Goal: Use online tool/utility: Use online tool/utility

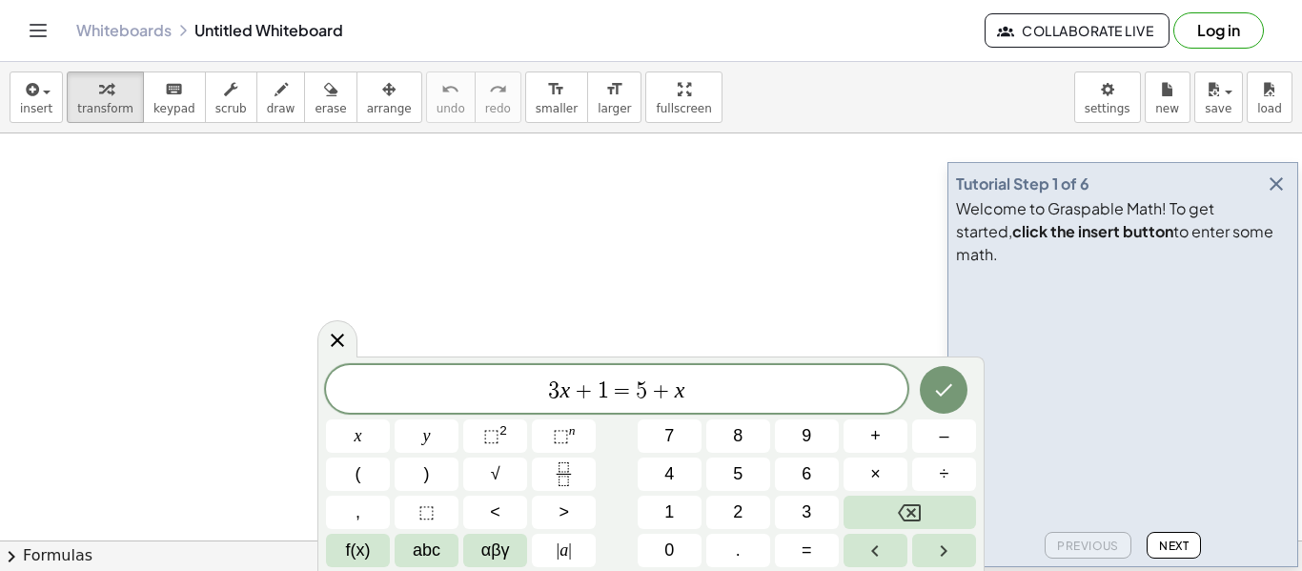
scroll to position [1, 0]
drag, startPoint x: 774, startPoint y: 403, endPoint x: 489, endPoint y: 387, distance: 285.4
click at [489, 387] on div "******** 3 x + 1 = 5 + x" at bounding box center [616, 389] width 581 height 48
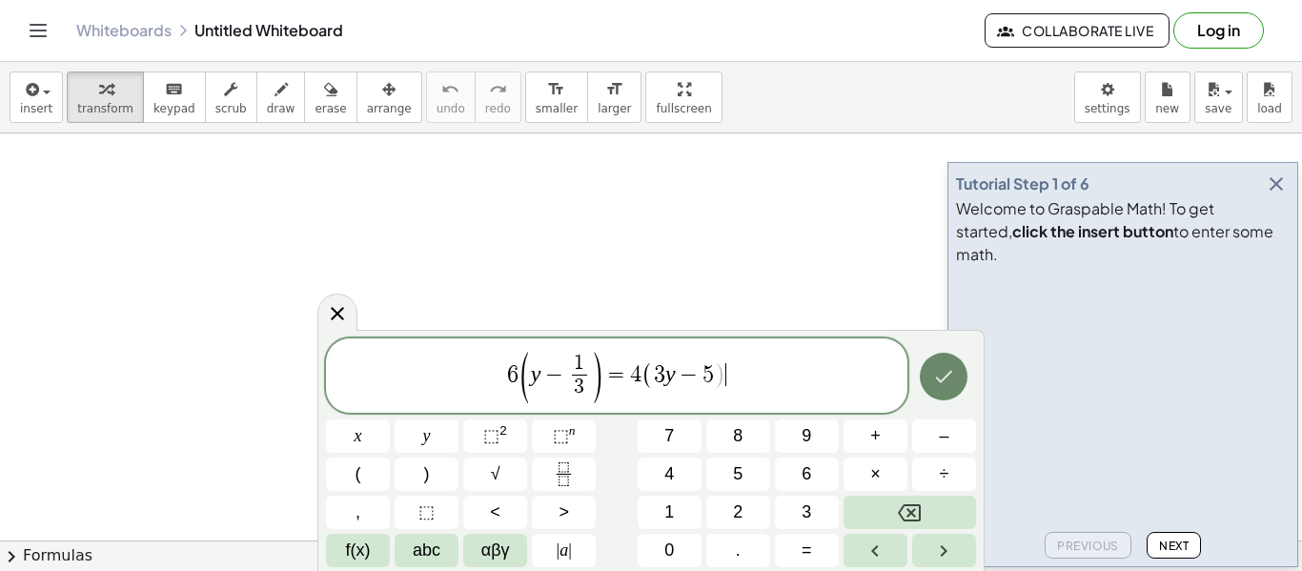
click at [953, 380] on icon "Done" at bounding box center [943, 376] width 23 height 23
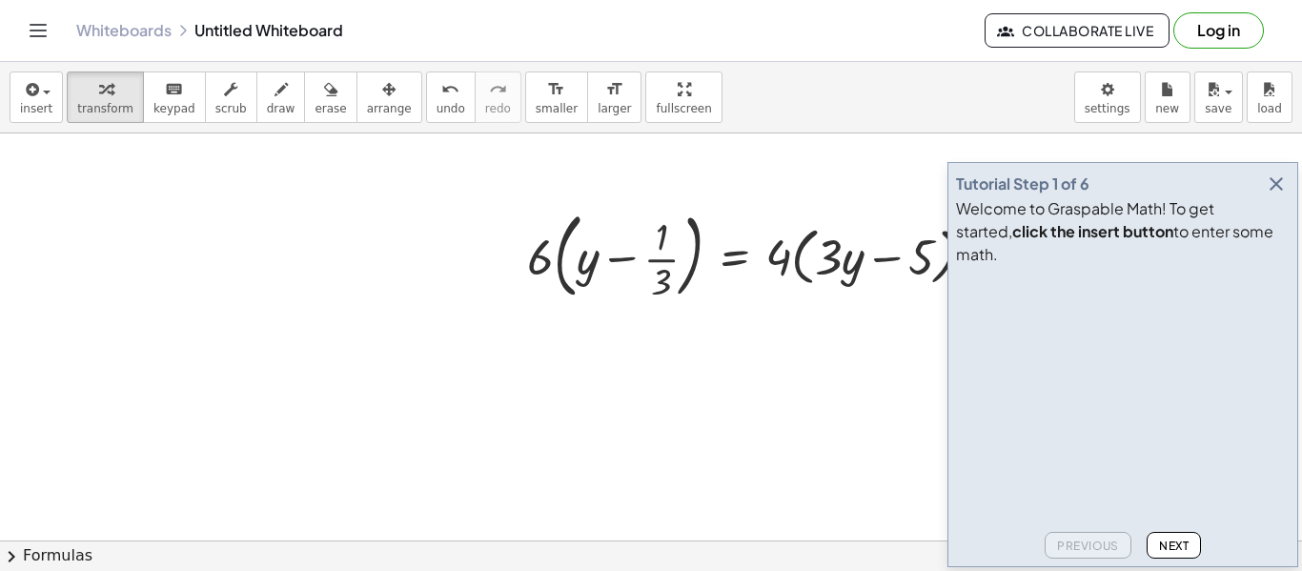
click at [1274, 195] on icon "button" at bounding box center [1275, 183] width 23 height 23
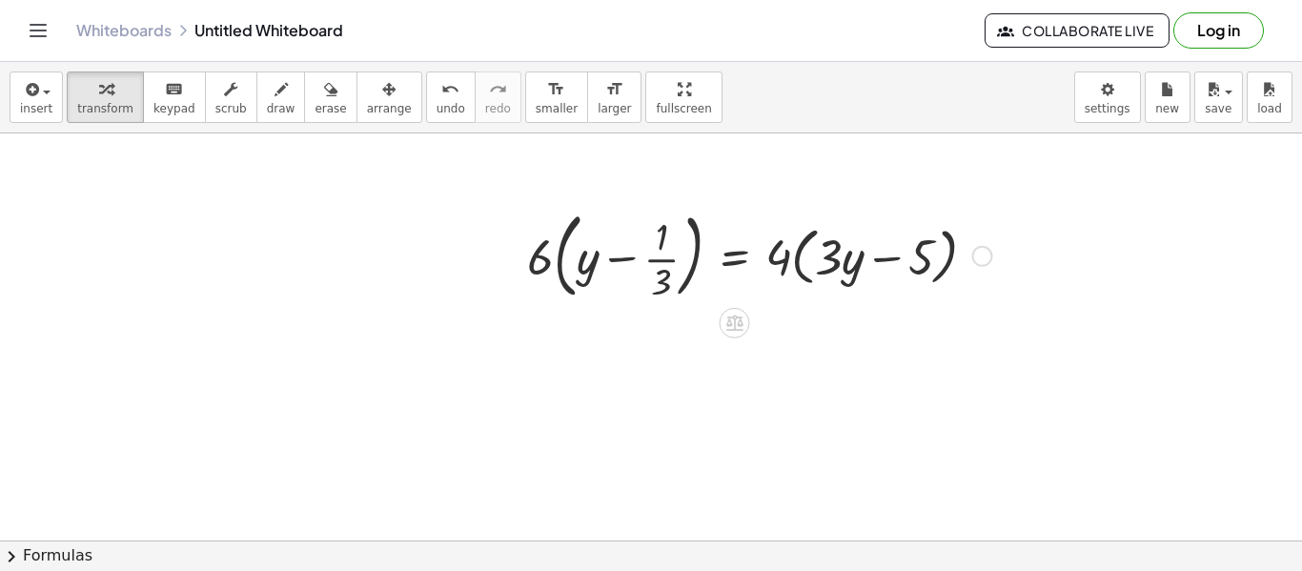
click at [616, 266] on div at bounding box center [758, 254] width 483 height 103
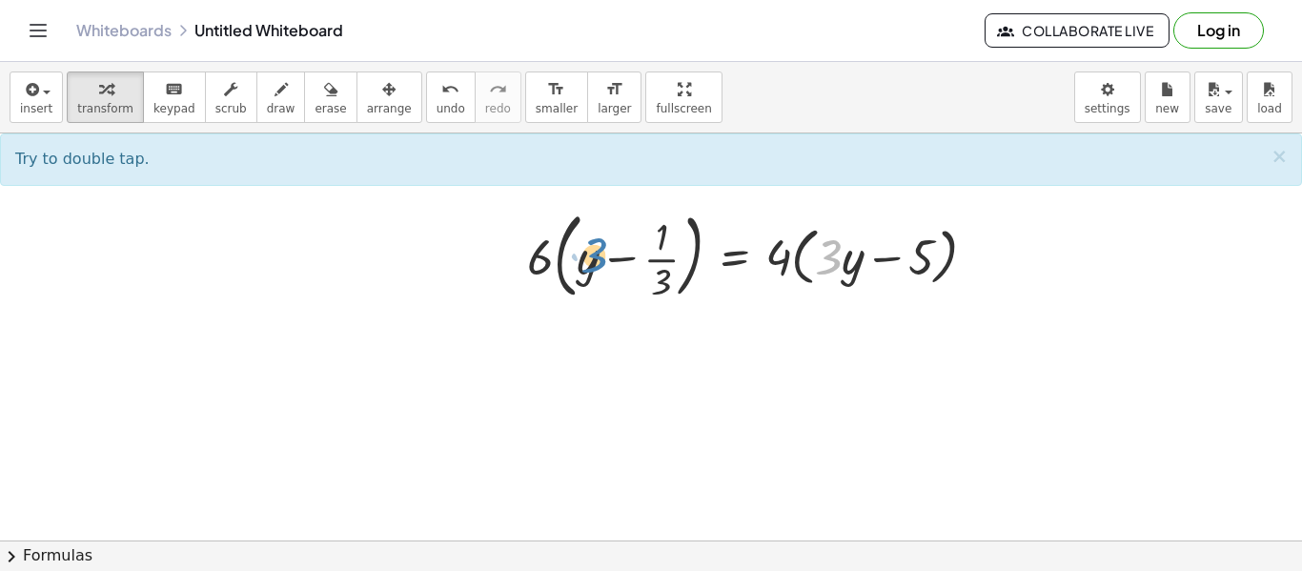
drag, startPoint x: 823, startPoint y: 265, endPoint x: 580, endPoint y: 260, distance: 243.0
click at [580, 260] on div at bounding box center [758, 254] width 483 height 103
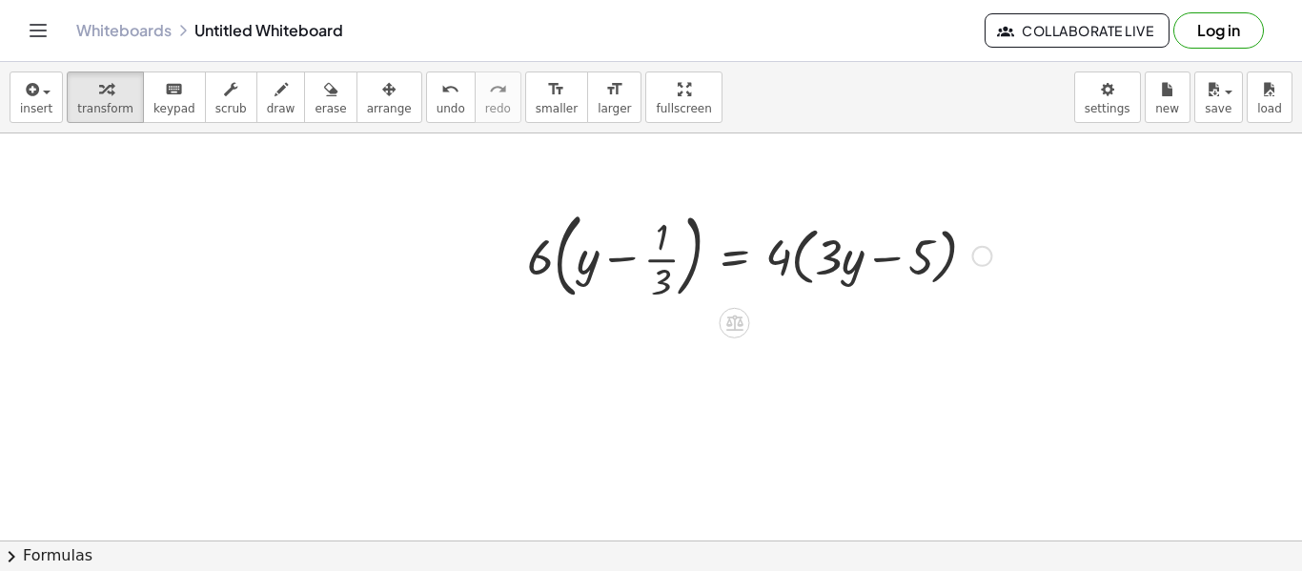
click at [801, 253] on div at bounding box center [758, 254] width 483 height 103
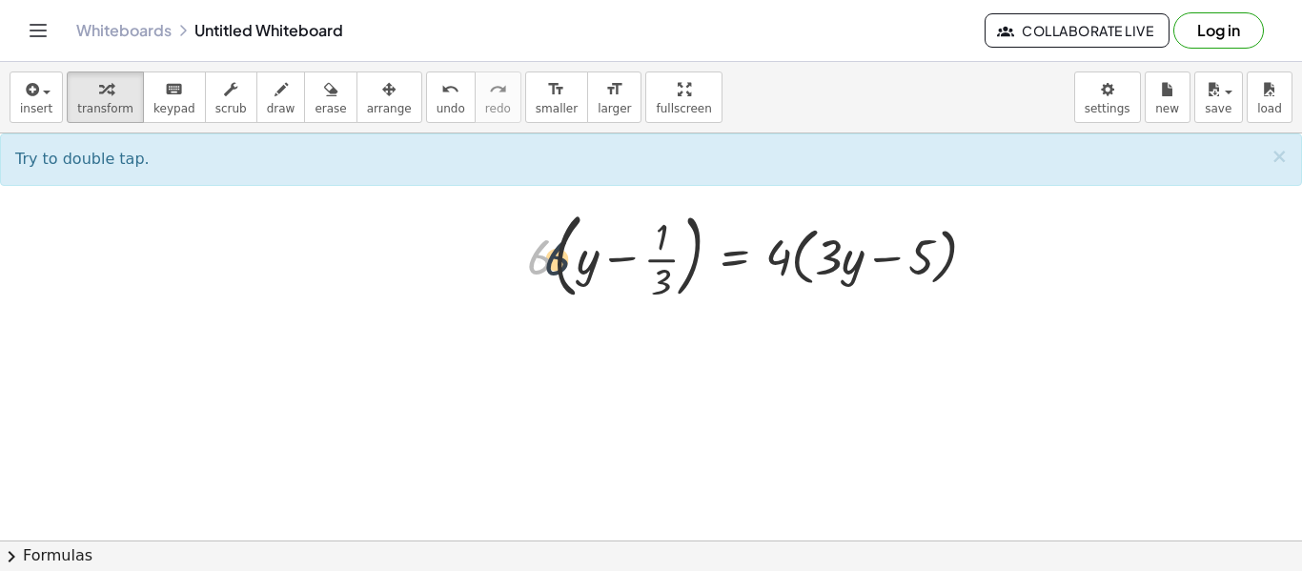
drag, startPoint x: 527, startPoint y: 257, endPoint x: 541, endPoint y: 256, distance: 14.3
click at [541, 256] on div at bounding box center [758, 254] width 483 height 103
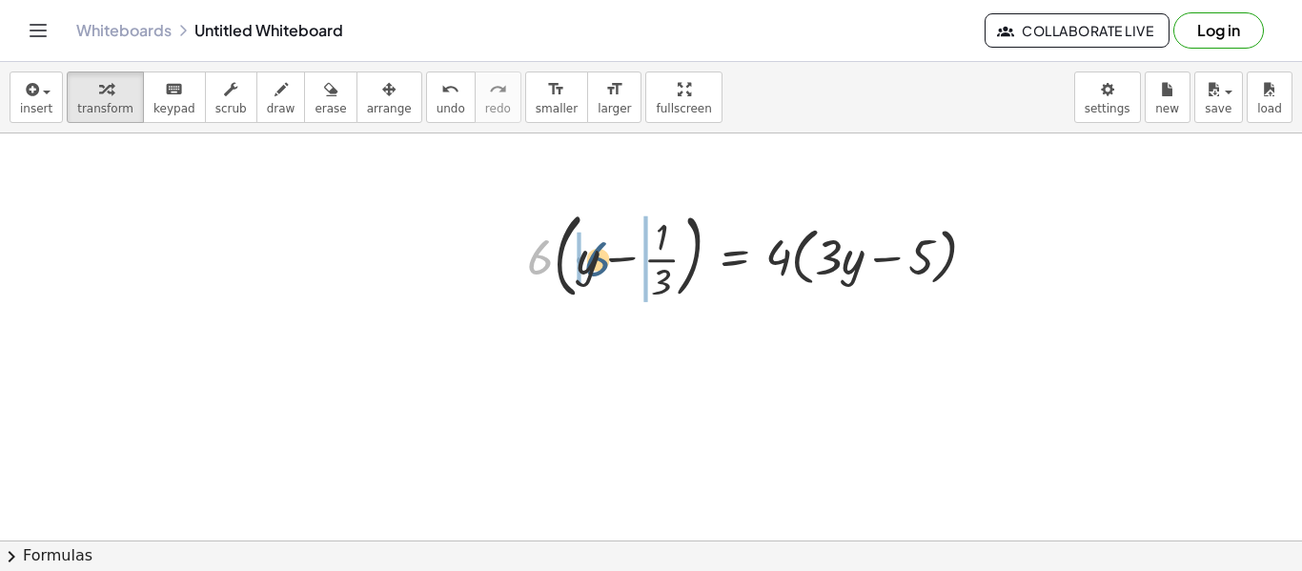
drag, startPoint x: 530, startPoint y: 254, endPoint x: 587, endPoint y: 255, distance: 57.2
click at [587, 255] on div at bounding box center [758, 254] width 483 height 103
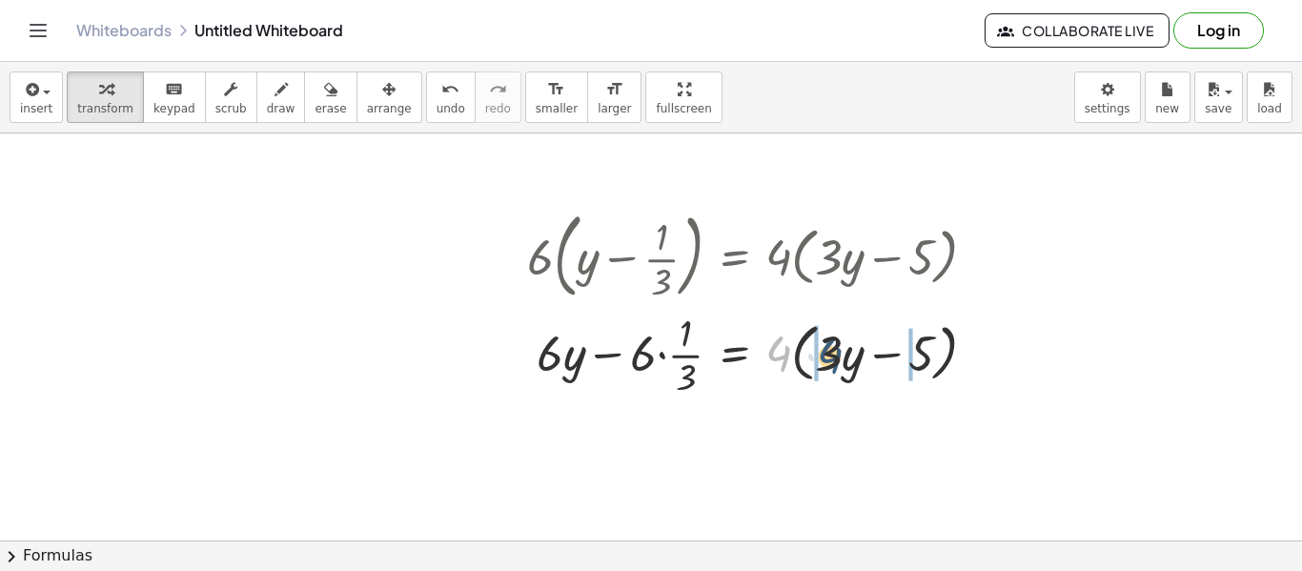
drag, startPoint x: 780, startPoint y: 352, endPoint x: 834, endPoint y: 354, distance: 53.4
click at [834, 354] on div at bounding box center [758, 353] width 483 height 95
click at [660, 359] on div at bounding box center [759, 353] width 485 height 95
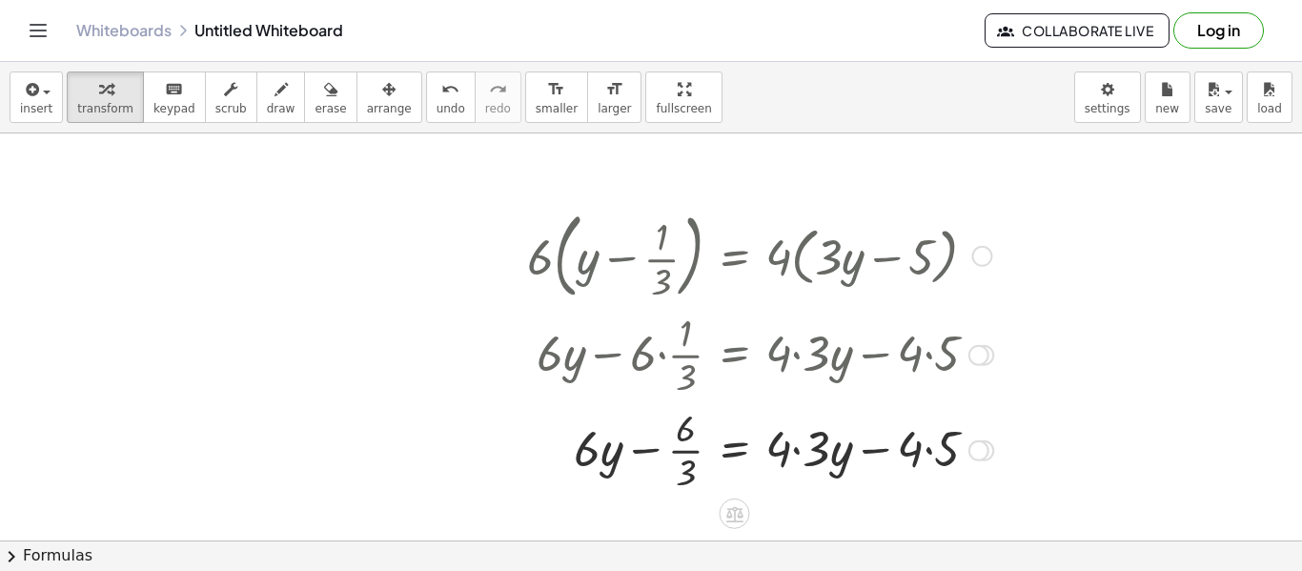
click at [809, 448] on div at bounding box center [759, 448] width 485 height 95
click at [900, 454] on div at bounding box center [759, 448] width 485 height 95
click at [915, 452] on div at bounding box center [759, 448] width 485 height 95
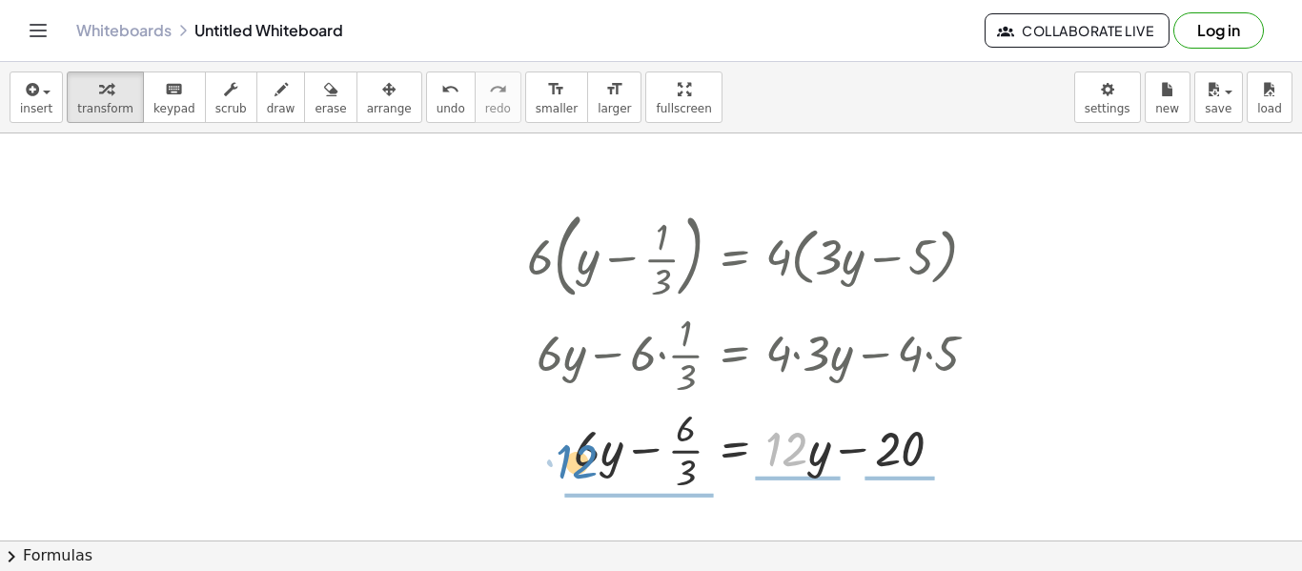
drag, startPoint x: 805, startPoint y: 455, endPoint x: 591, endPoint y: 464, distance: 214.6
click at [591, 464] on div at bounding box center [759, 448] width 485 height 95
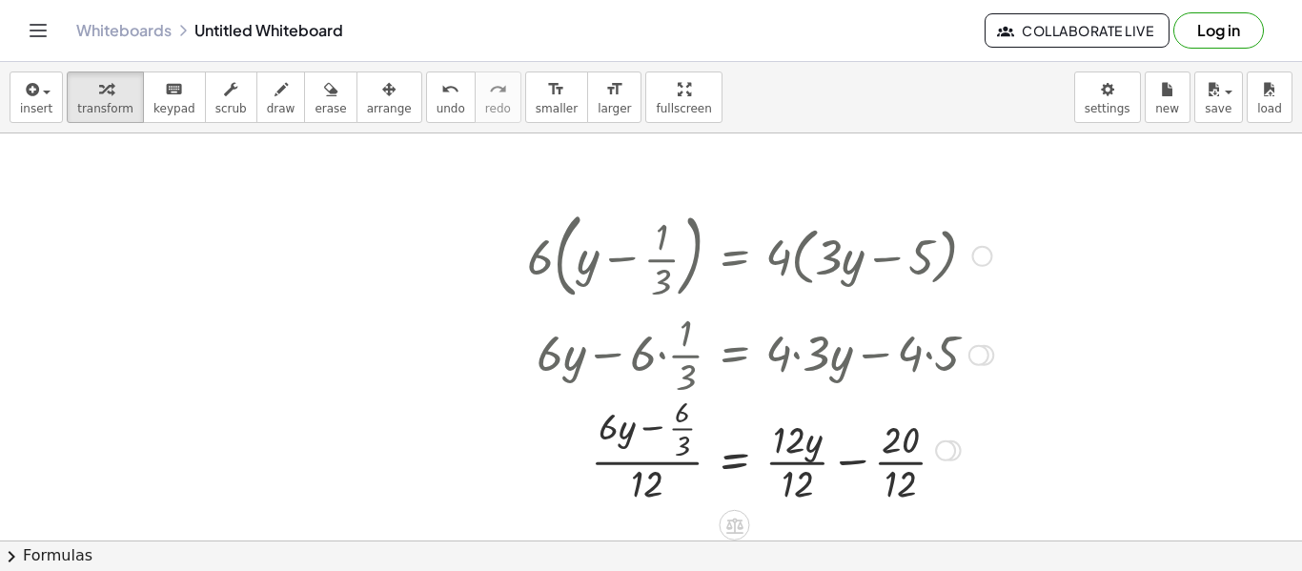
click at [657, 461] on div at bounding box center [759, 449] width 485 height 118
click at [436, 102] on span "undo" at bounding box center [450, 108] width 29 height 13
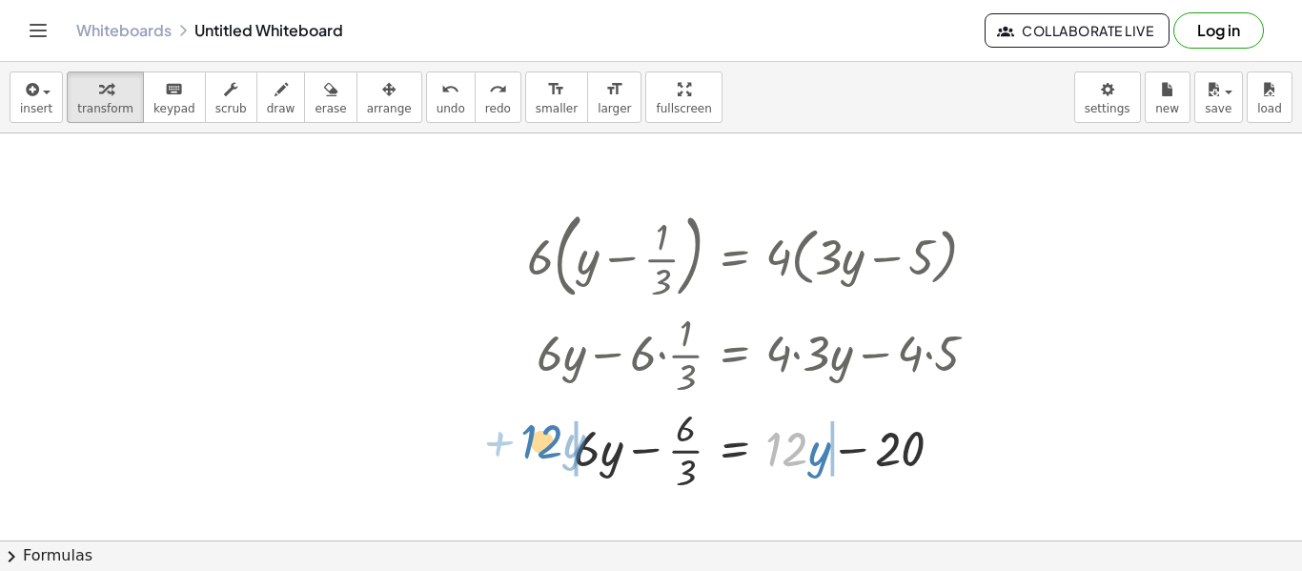
drag, startPoint x: 784, startPoint y: 449, endPoint x: 539, endPoint y: 440, distance: 245.0
click at [539, 440] on div at bounding box center [750, 448] width 500 height 95
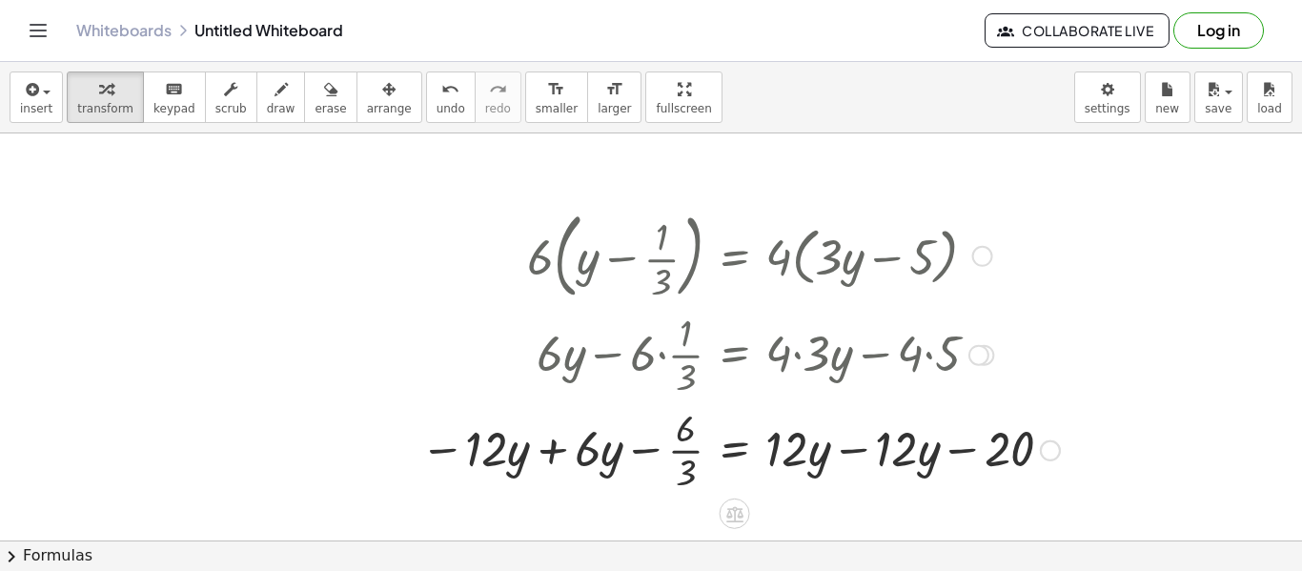
click at [567, 457] on div at bounding box center [740, 448] width 658 height 95
click at [860, 446] on div at bounding box center [793, 448] width 552 height 95
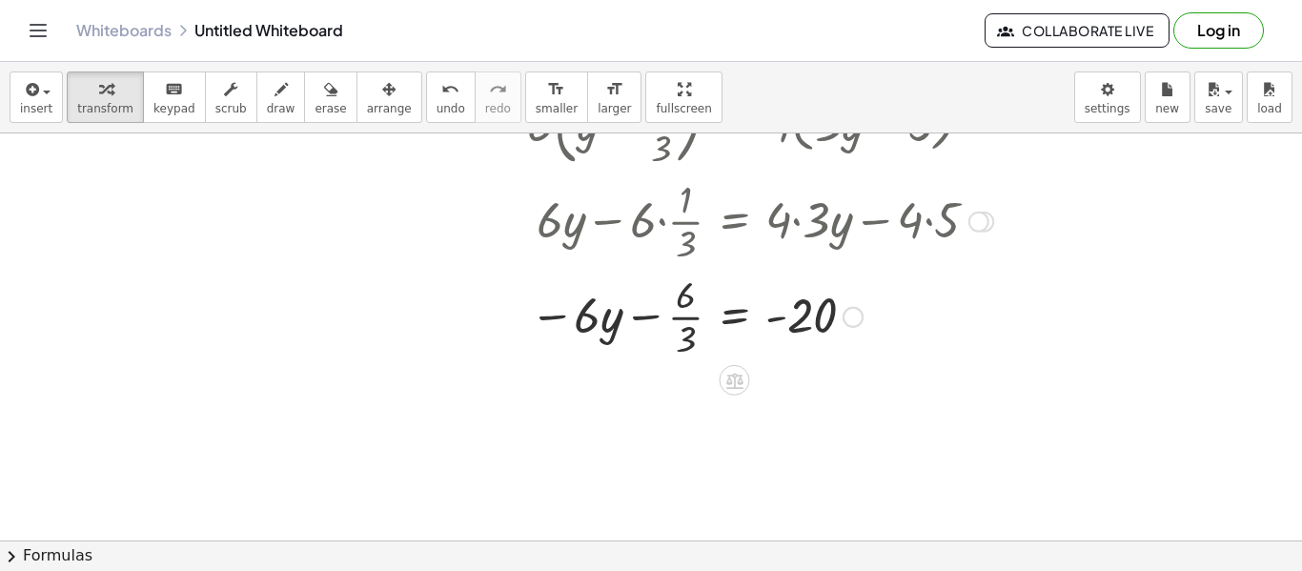
scroll to position [167, 0]
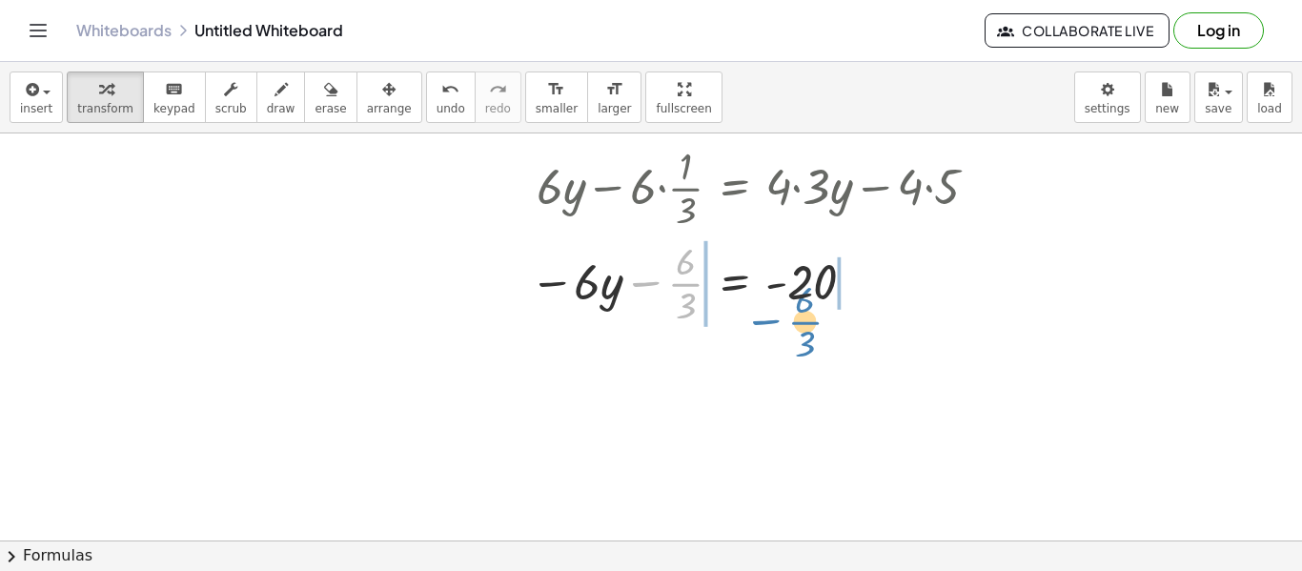
drag, startPoint x: 680, startPoint y: 282, endPoint x: 830, endPoint y: 313, distance: 152.7
click at [830, 313] on div at bounding box center [759, 281] width 485 height 95
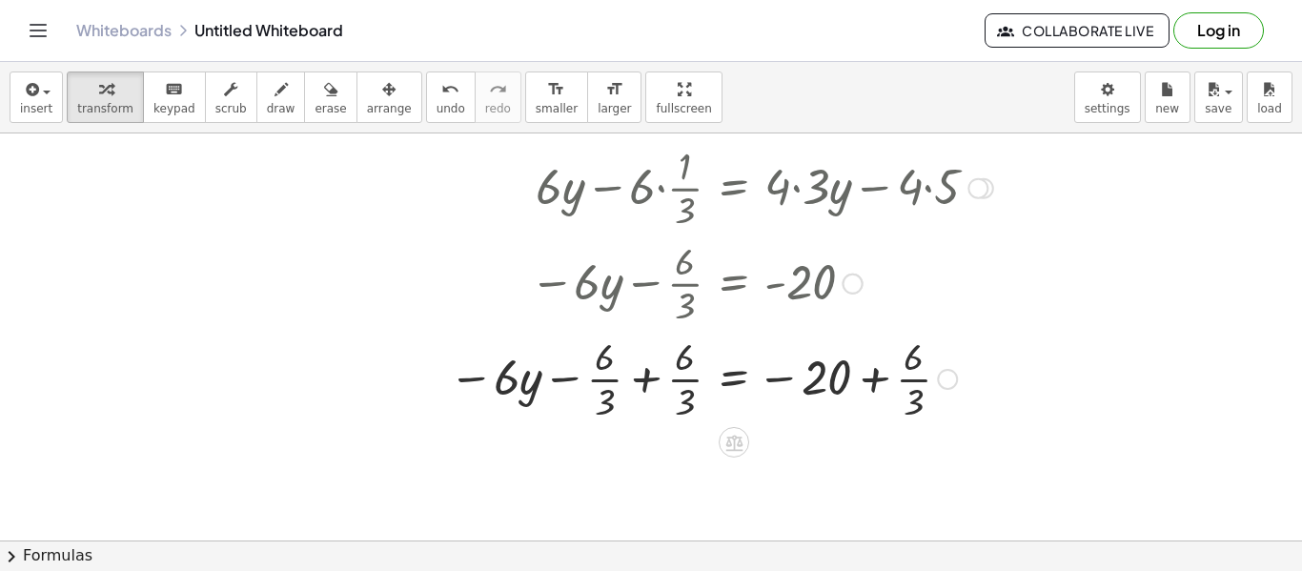
click at [640, 375] on div at bounding box center [720, 377] width 563 height 95
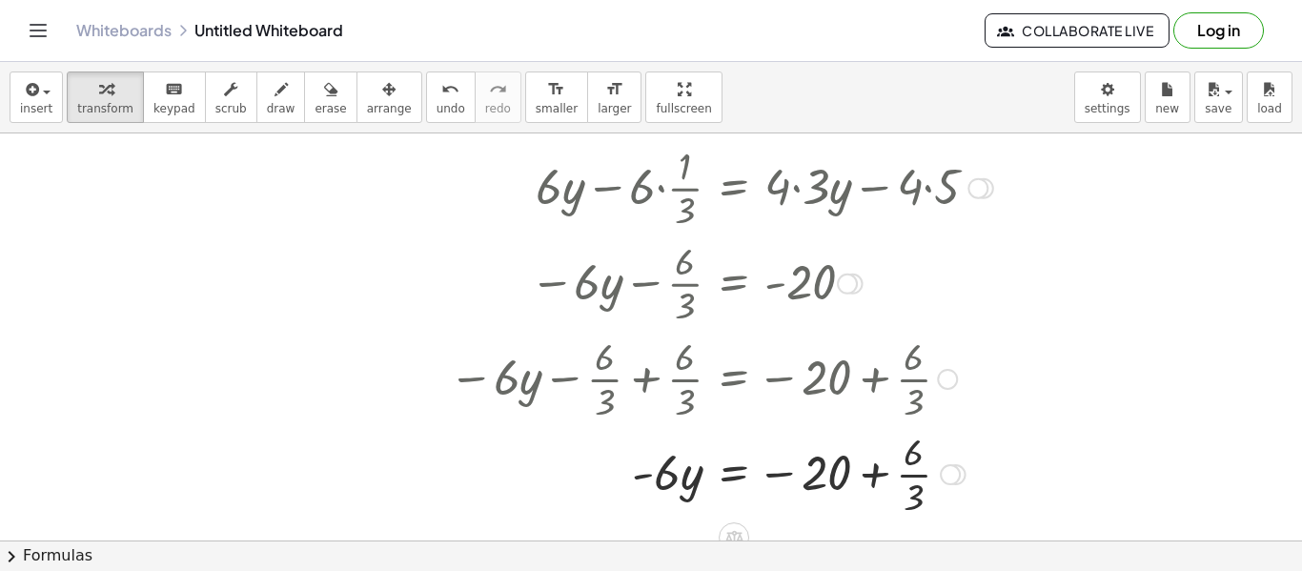
click at [868, 473] on div at bounding box center [720, 472] width 563 height 95
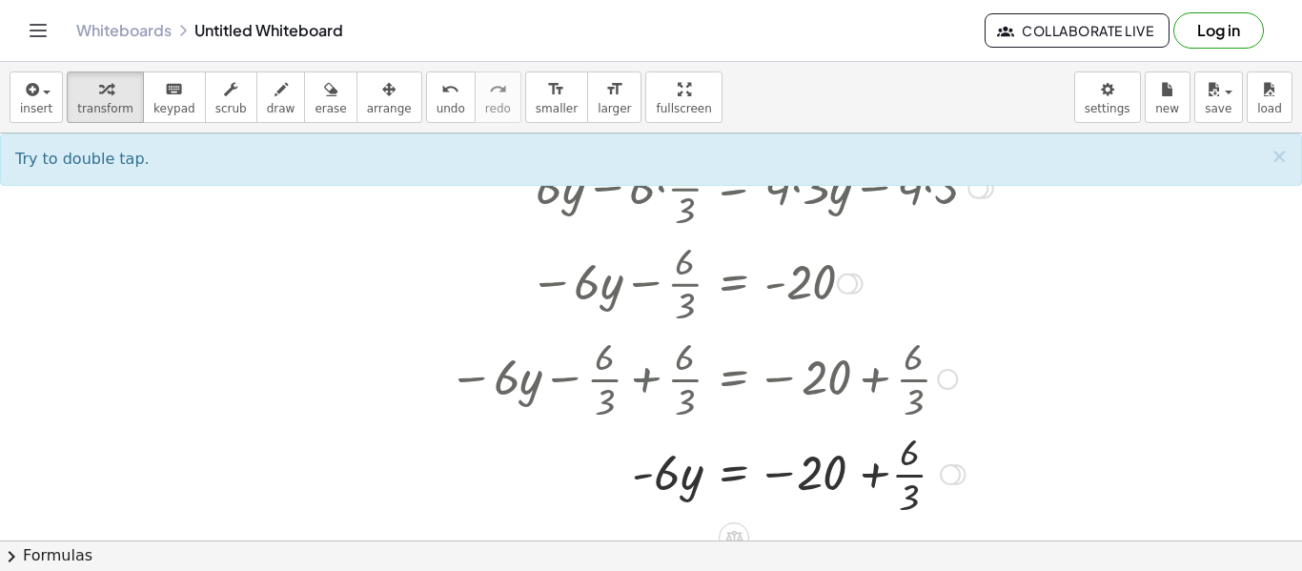
click at [870, 477] on div at bounding box center [720, 472] width 563 height 95
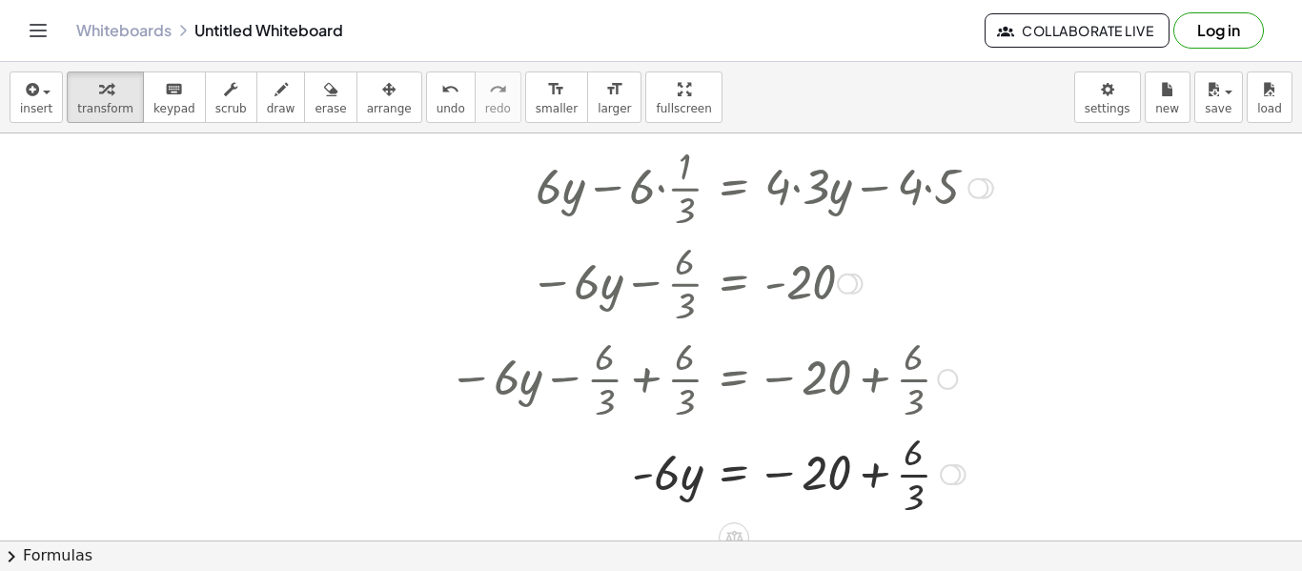
click at [870, 477] on div at bounding box center [720, 472] width 563 height 95
click at [856, 475] on div at bounding box center [722, 472] width 567 height 95
click at [913, 477] on div at bounding box center [722, 472] width 567 height 95
click at [913, 477] on div at bounding box center [720, 472] width 563 height 95
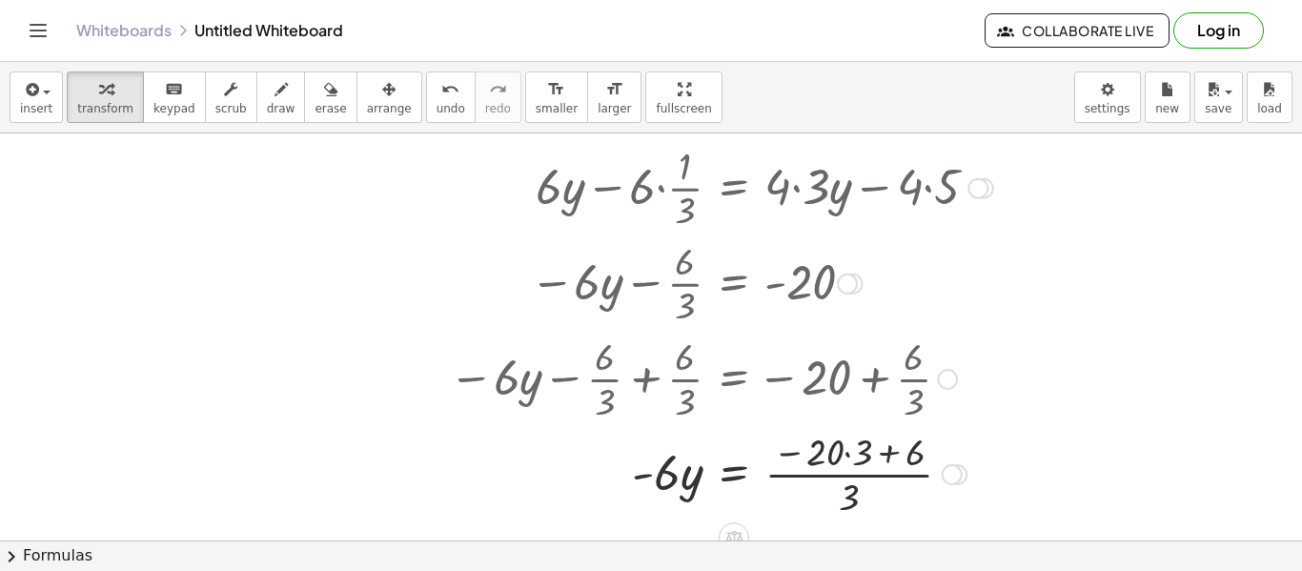
click at [890, 455] on div at bounding box center [720, 472] width 563 height 95
click at [862, 453] on div at bounding box center [720, 472] width 563 height 95
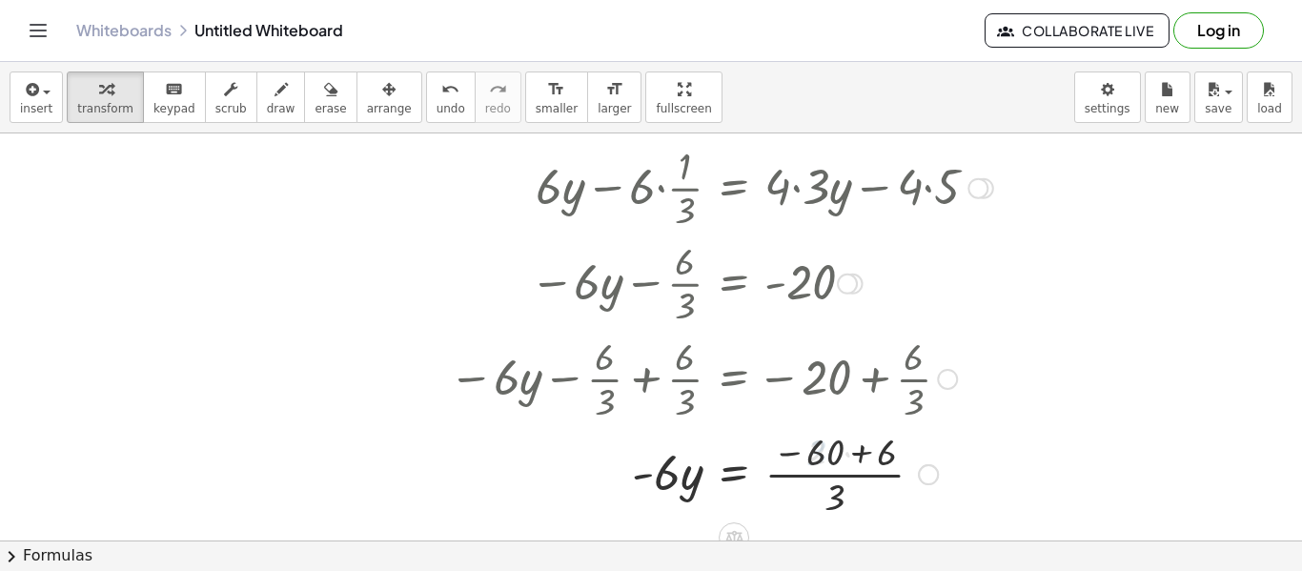
click at [865, 457] on div at bounding box center [720, 472] width 563 height 95
click at [807, 472] on div at bounding box center [720, 472] width 563 height 95
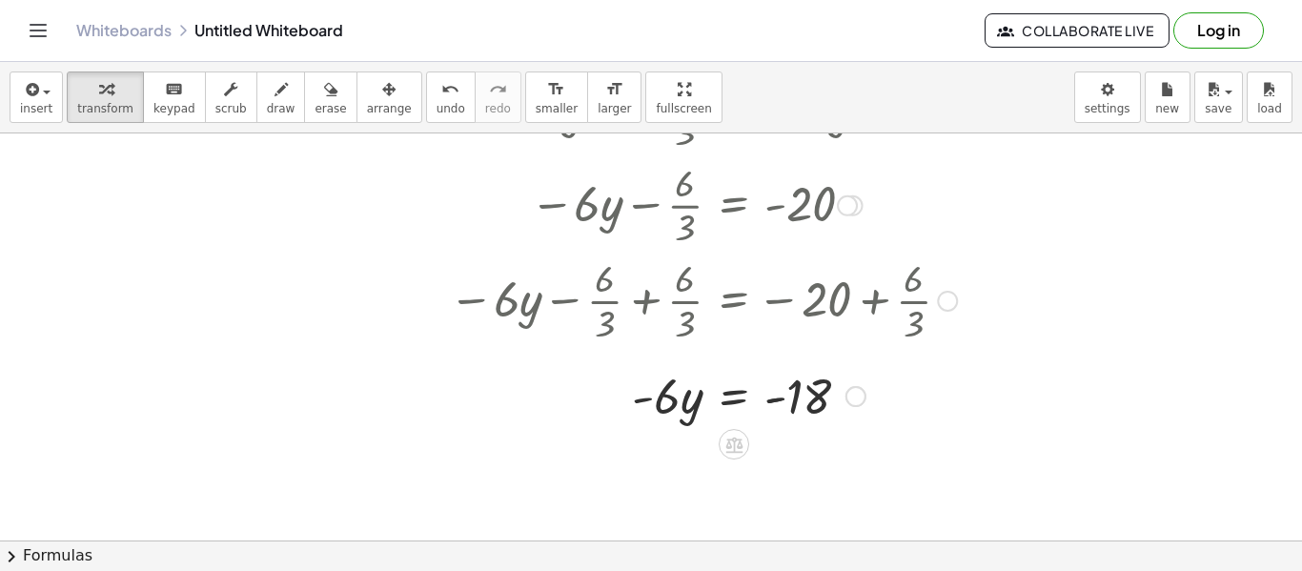
scroll to position [268, 0]
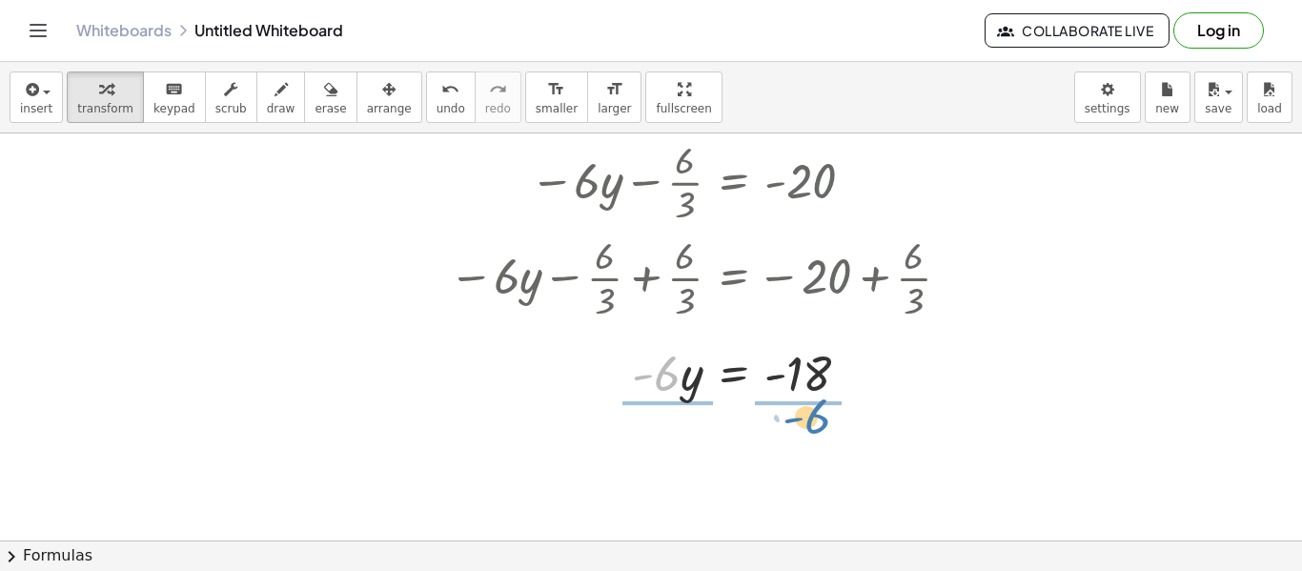
drag, startPoint x: 667, startPoint y: 377, endPoint x: 817, endPoint y: 420, distance: 155.6
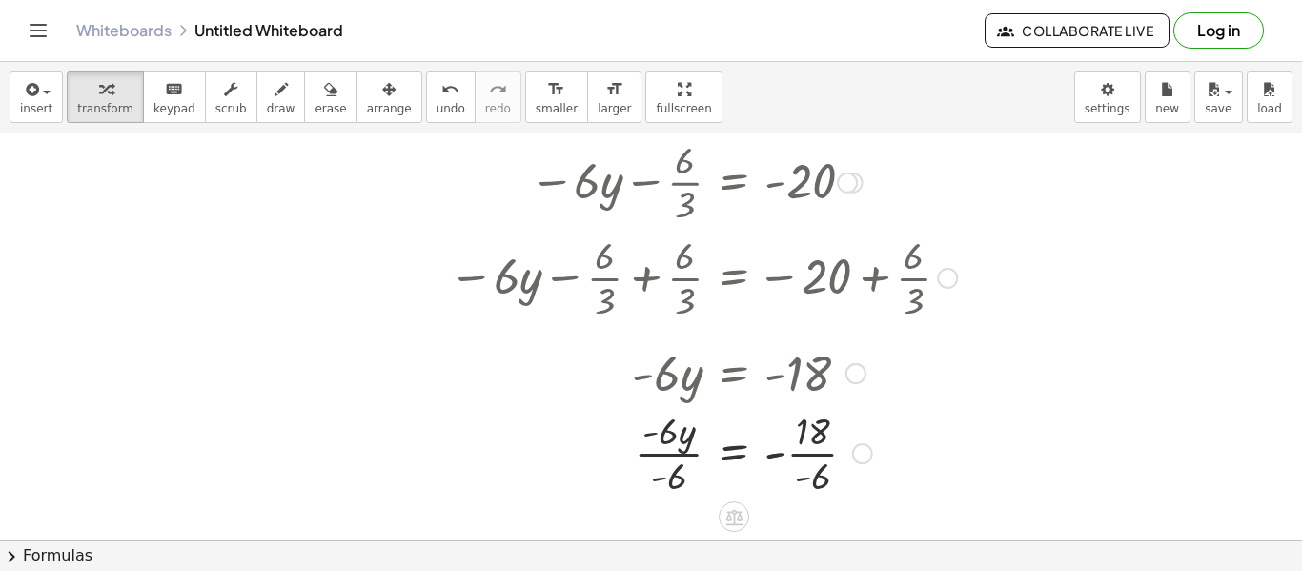
click at [681, 457] on div at bounding box center [720, 451] width 563 height 95
click at [815, 454] on div at bounding box center [720, 451] width 563 height 95
click at [819, 456] on div at bounding box center [720, 451] width 563 height 63
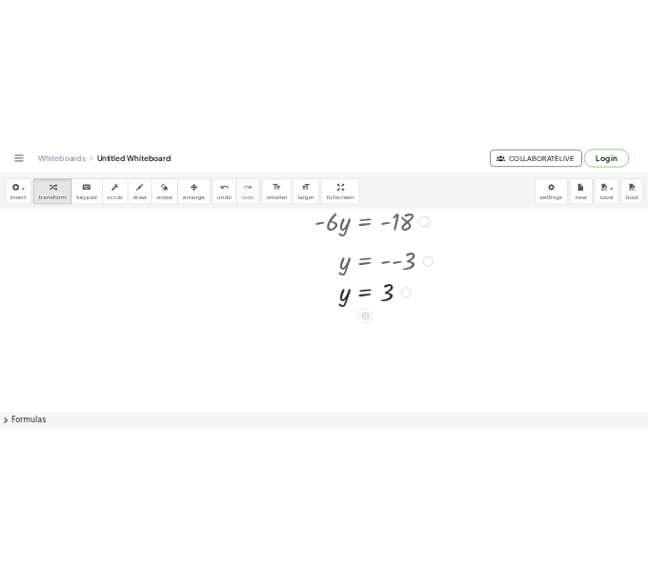
scroll to position [606, 0]
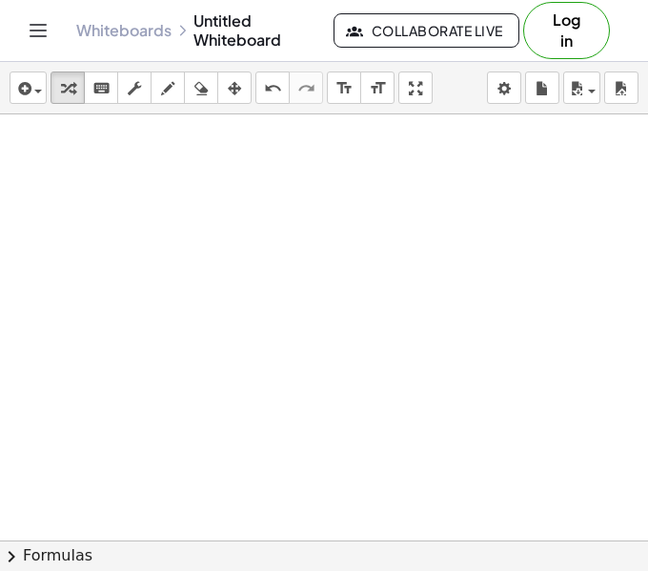
click at [169, 276] on div at bounding box center [324, 118] width 648 height 1221
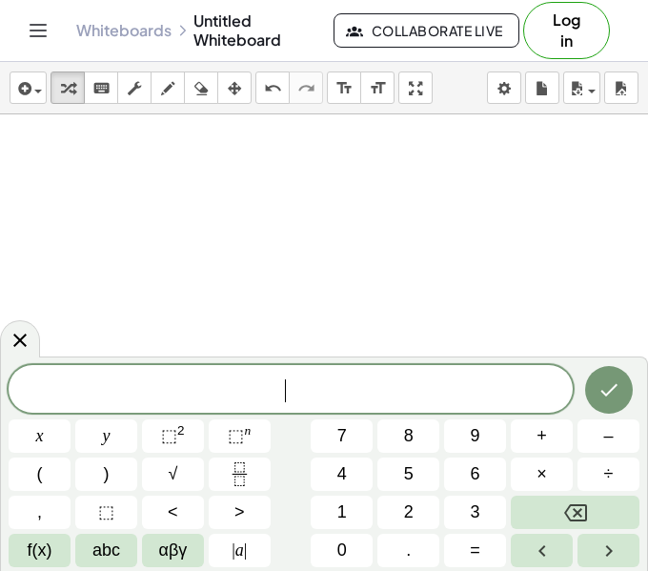
click at [113, 386] on span "​" at bounding box center [291, 390] width 564 height 27
click at [478, 485] on span "6" at bounding box center [476, 474] width 10 height 26
click at [61, 479] on button "(" at bounding box center [40, 473] width 62 height 33
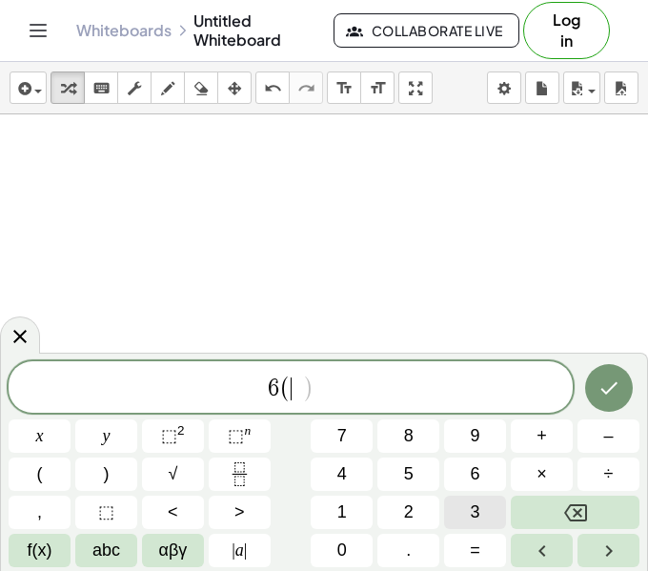
click at [462, 516] on button "3" at bounding box center [475, 512] width 62 height 33
click at [600, 447] on button "–" at bounding box center [608, 435] width 62 height 33
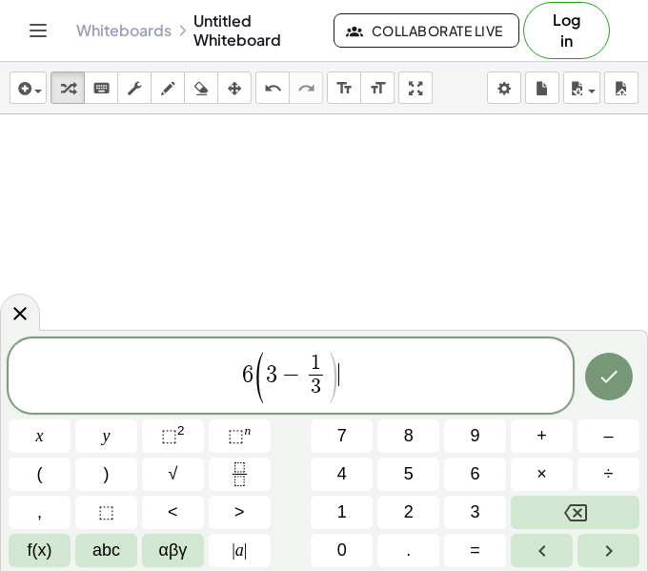
click at [401, 377] on span "6 ( 3 − 1 3 ​ ) ​" at bounding box center [291, 377] width 564 height 54
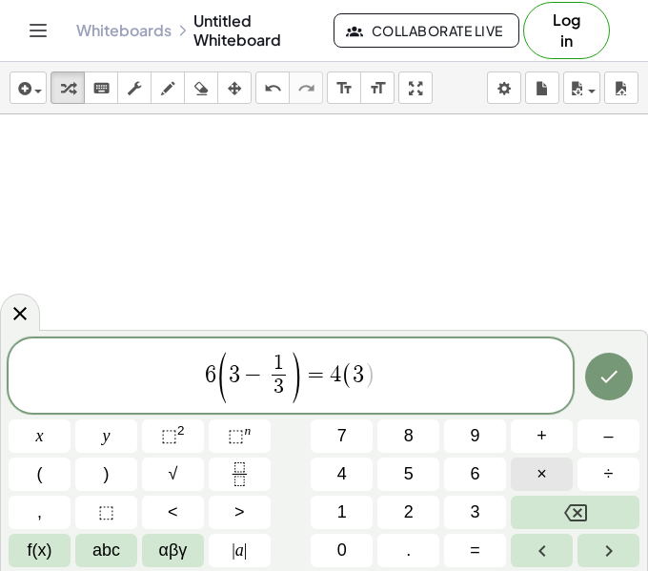
click at [524, 474] on button "×" at bounding box center [542, 473] width 62 height 33
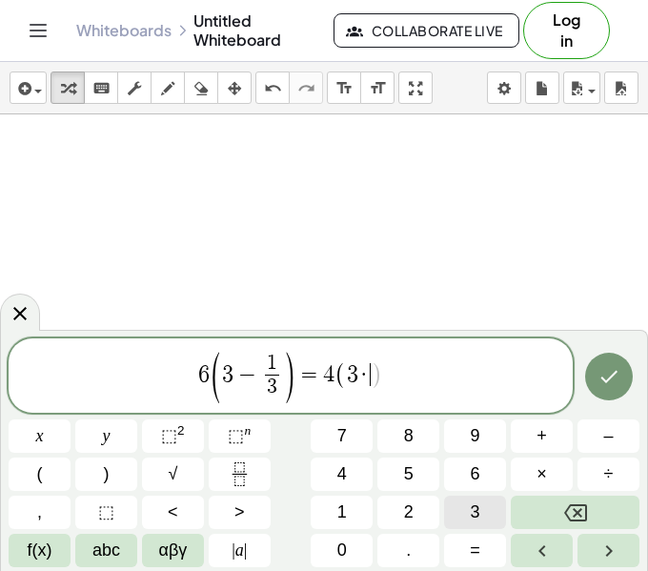
click at [481, 517] on button "3" at bounding box center [475, 512] width 62 height 33
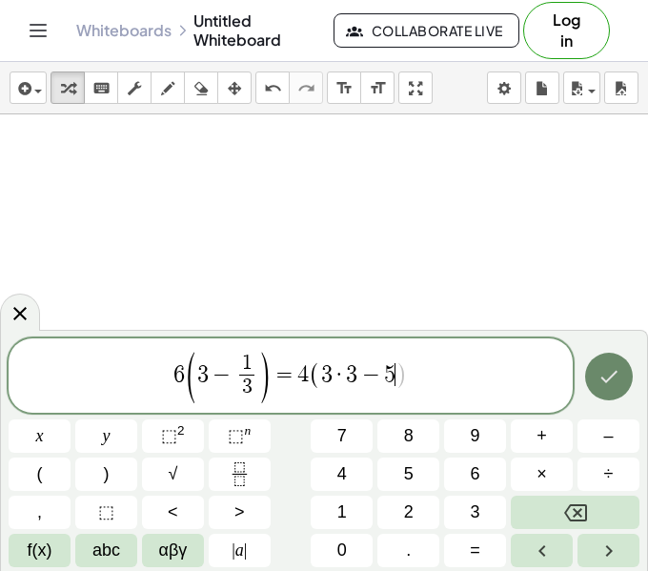
click at [616, 397] on button "Done" at bounding box center [609, 377] width 48 height 48
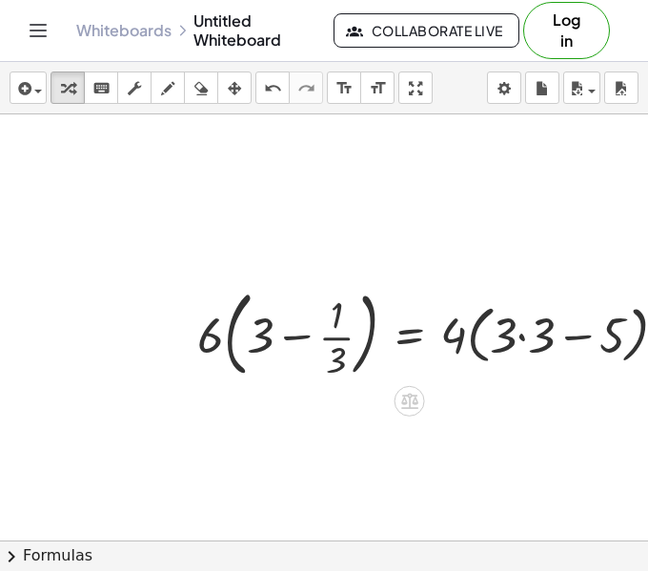
click at [293, 337] on div at bounding box center [440, 332] width 505 height 103
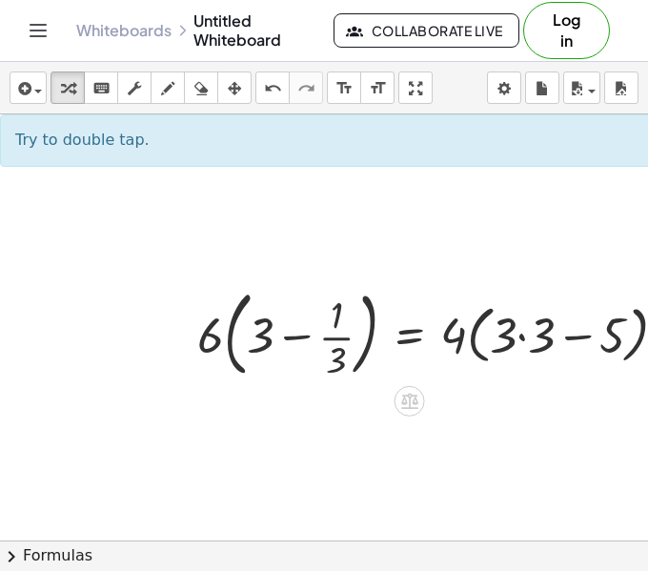
click at [333, 339] on div at bounding box center [440, 332] width 505 height 103
drag, startPoint x: 212, startPoint y: 339, endPoint x: 279, endPoint y: 339, distance: 66.7
click at [279, 339] on div at bounding box center [440, 332] width 505 height 103
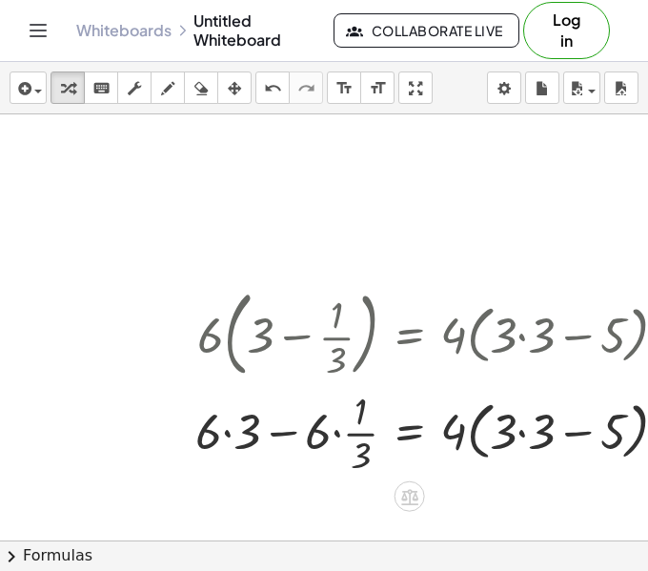
click at [217, 434] on div at bounding box center [439, 431] width 507 height 95
click at [231, 436] on div at bounding box center [439, 431] width 507 height 95
click at [334, 441] on div at bounding box center [440, 431] width 505 height 95
click at [357, 440] on div at bounding box center [440, 431] width 505 height 95
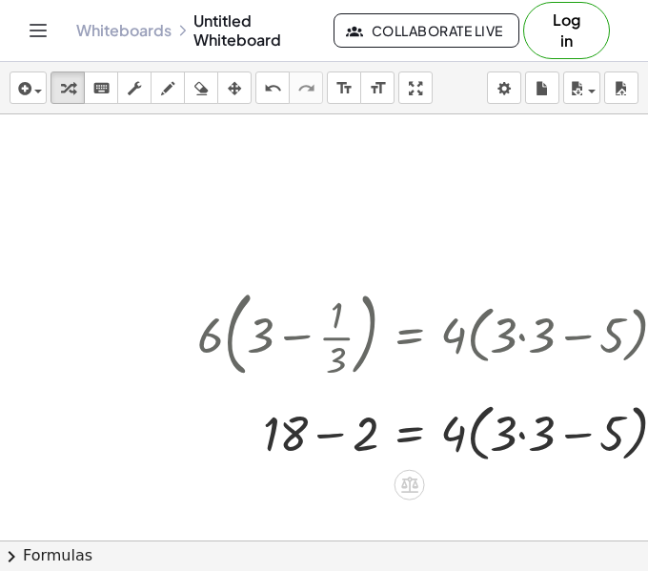
click at [339, 441] on div at bounding box center [440, 431] width 505 height 72
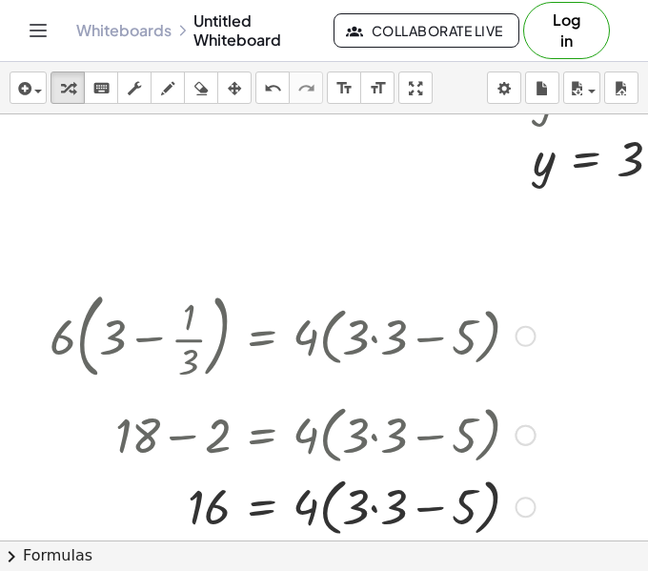
scroll to position [604, 144]
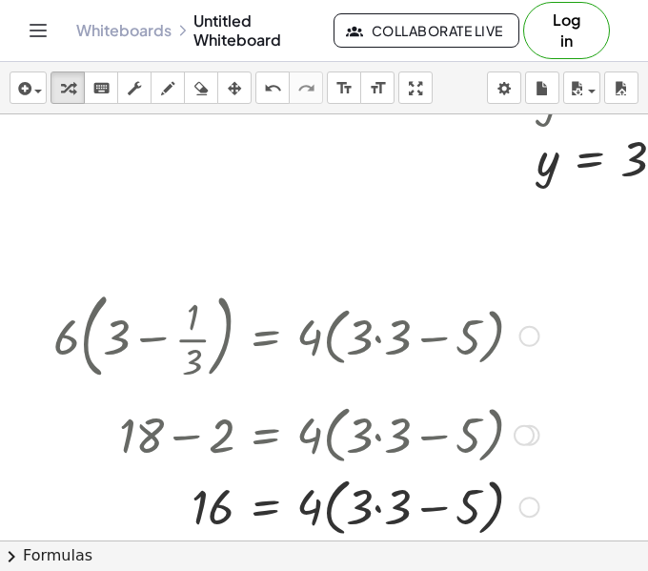
click at [381, 499] on div at bounding box center [296, 505] width 505 height 72
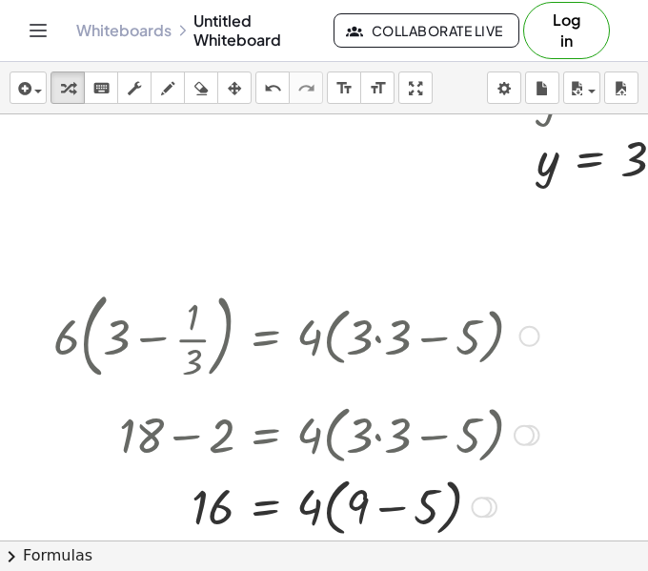
click at [350, 505] on div at bounding box center [296, 505] width 505 height 72
click at [392, 510] on div at bounding box center [296, 505] width 505 height 72
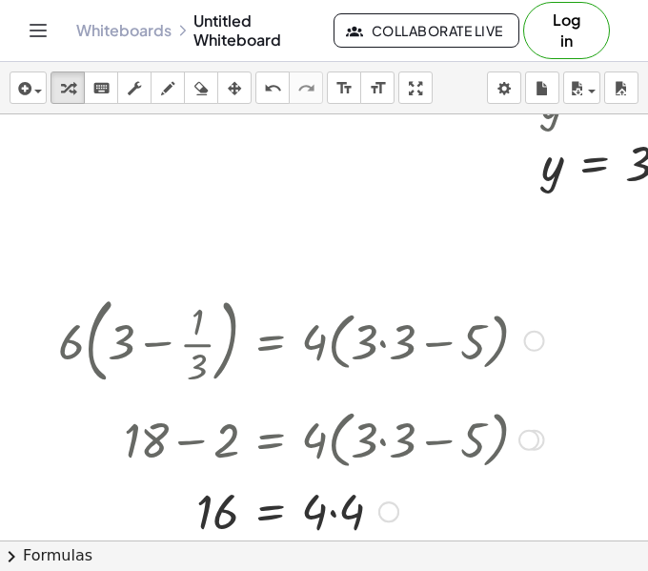
scroll to position [596, 136]
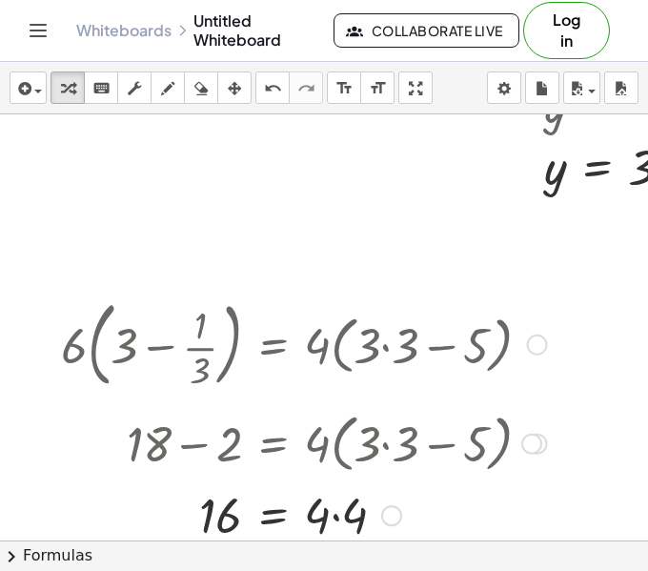
click at [342, 514] on div at bounding box center [303, 513] width 505 height 65
click at [230, 321] on div at bounding box center [303, 343] width 505 height 103
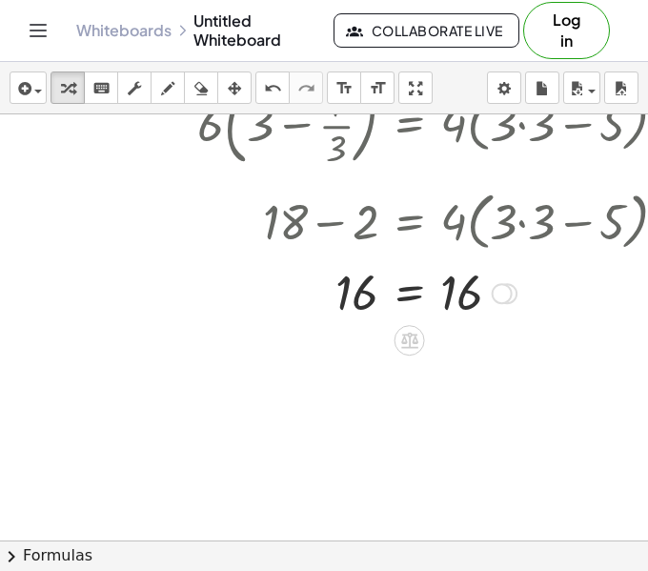
scroll to position [828, 0]
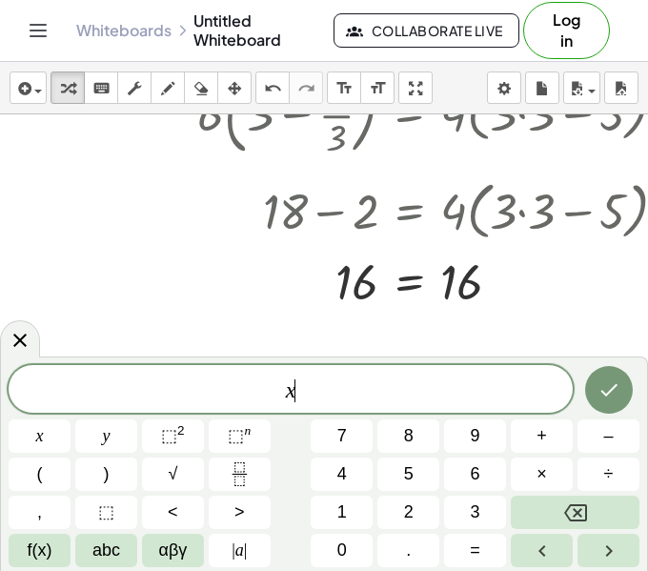
scroll to position [3, 0]
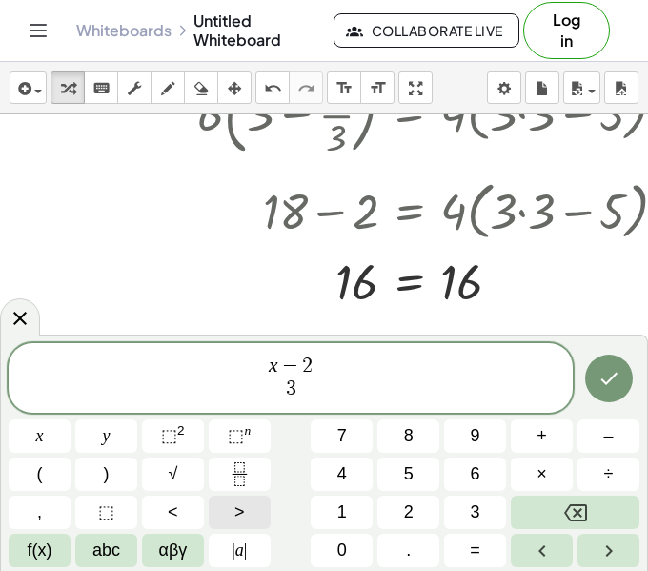
click at [254, 522] on button ">" at bounding box center [240, 512] width 62 height 33
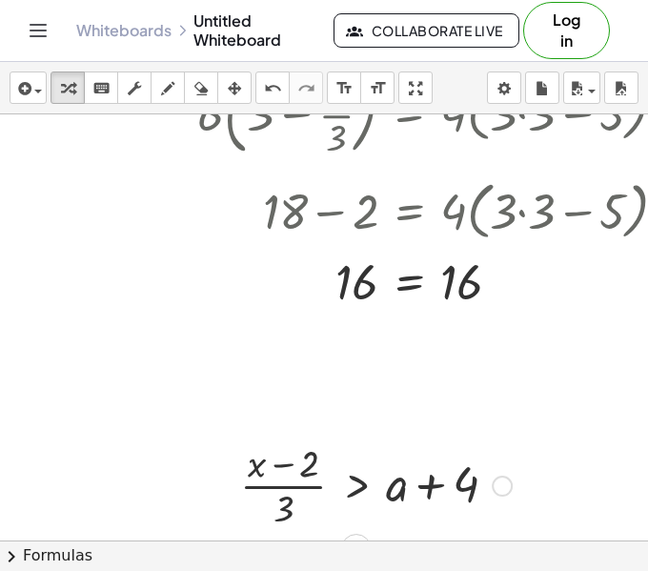
click at [279, 452] on div at bounding box center [376, 483] width 291 height 95
click at [287, 490] on div at bounding box center [376, 483] width 291 height 95
click at [431, 486] on div at bounding box center [376, 483] width 291 height 95
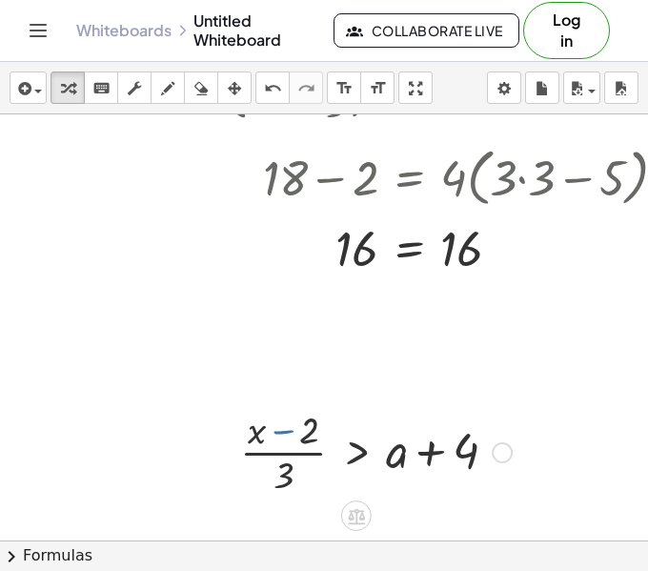
click at [277, 427] on div at bounding box center [376, 450] width 291 height 95
click at [279, 428] on div at bounding box center [376, 450] width 291 height 95
click at [389, 455] on div at bounding box center [376, 450] width 291 height 95
click at [399, 455] on div at bounding box center [376, 450] width 291 height 95
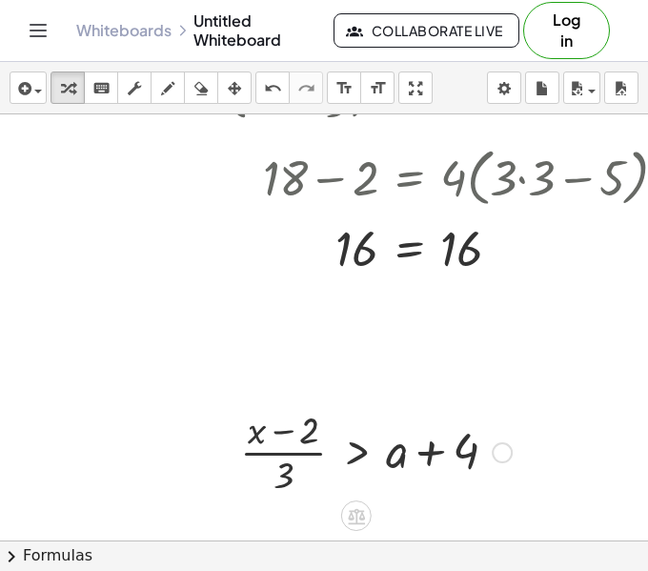
click at [492, 455] on div at bounding box center [502, 452] width 21 height 21
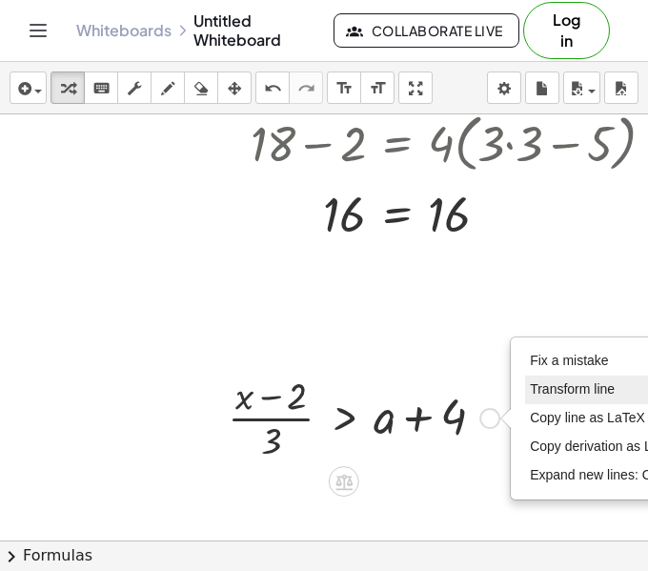
scroll to position [896, 7]
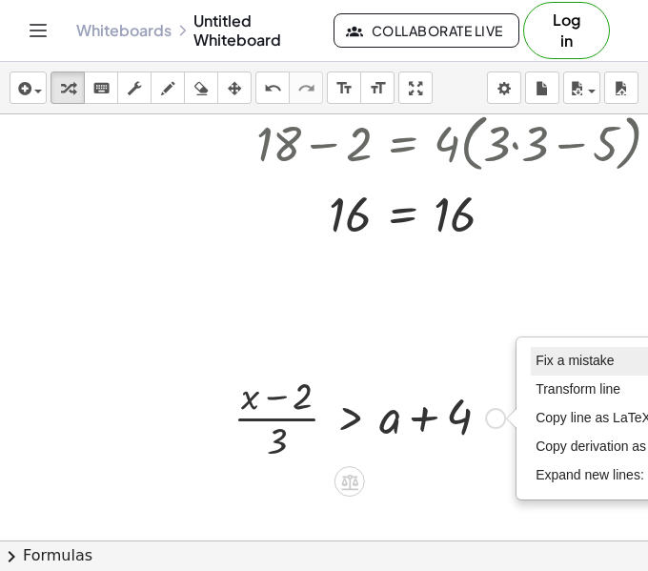
click at [562, 369] on li "Fix a mistake" at bounding box center [612, 361] width 162 height 29
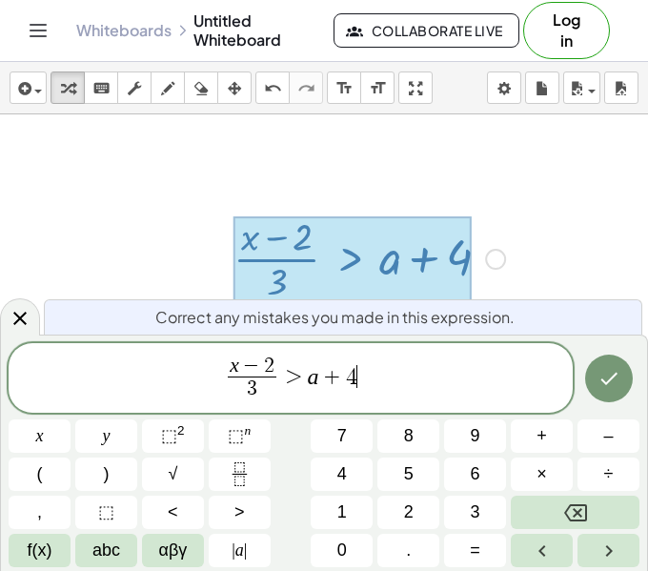
scroll to position [1056, 7]
click at [242, 365] on span "−" at bounding box center [251, 366] width 25 height 21
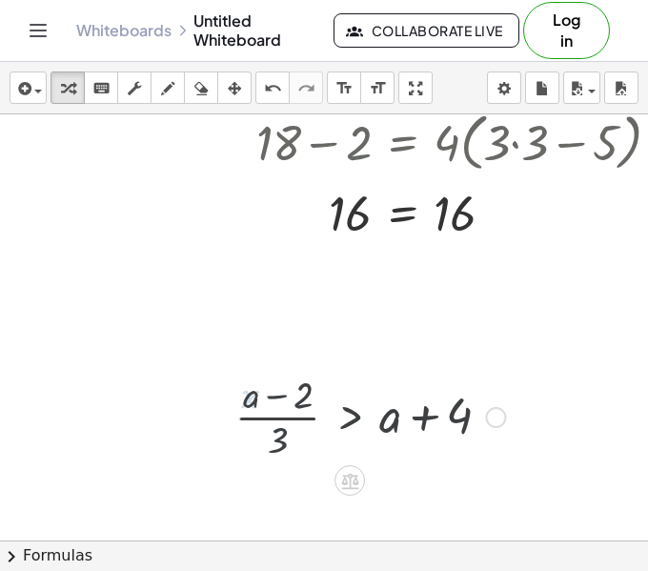
scroll to position [896, 7]
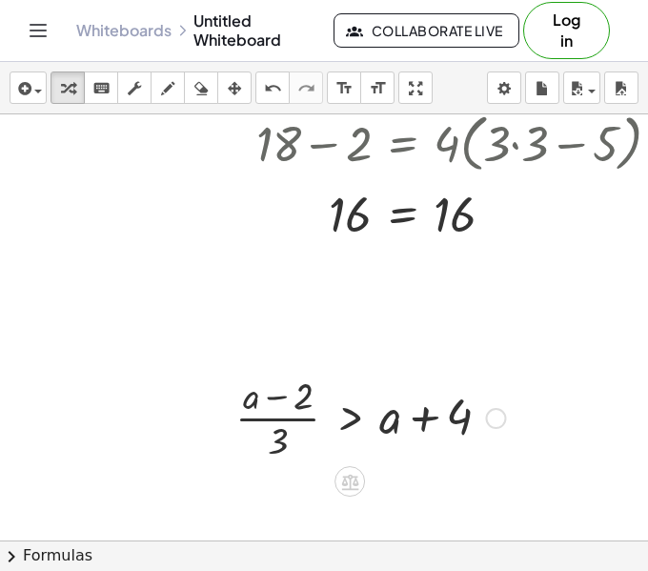
click at [266, 378] on div at bounding box center [370, 416] width 289 height 95
click at [279, 432] on div at bounding box center [370, 416] width 289 height 95
click at [379, 420] on div at bounding box center [370, 416] width 289 height 95
click at [427, 427] on div at bounding box center [370, 416] width 289 height 95
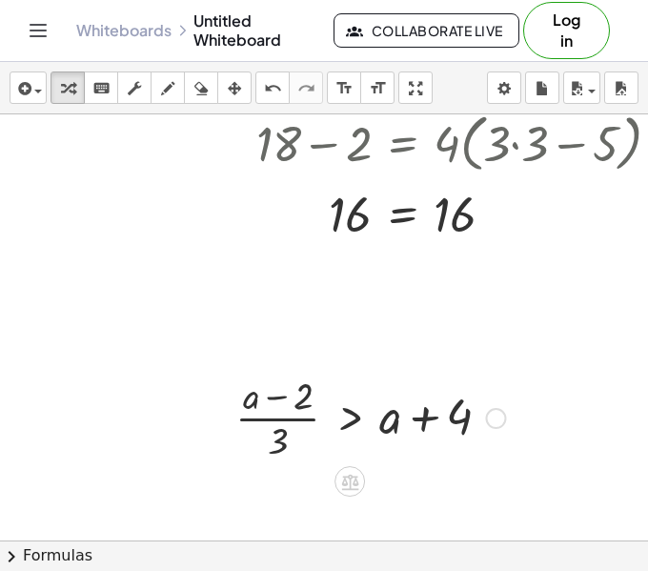
click at [350, 416] on div at bounding box center [370, 416] width 289 height 95
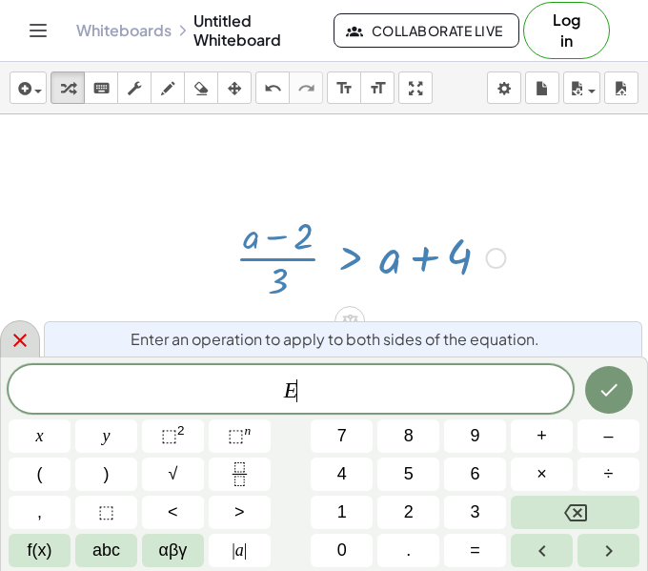
click at [32, 346] on div at bounding box center [20, 338] width 40 height 37
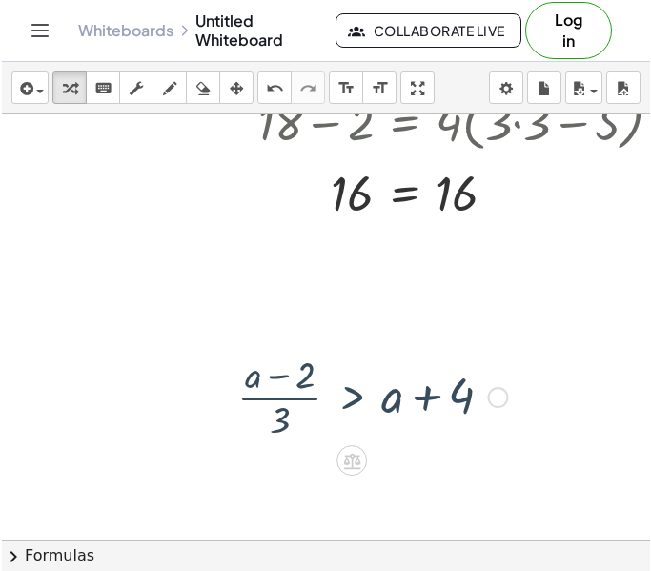
scroll to position [896, 7]
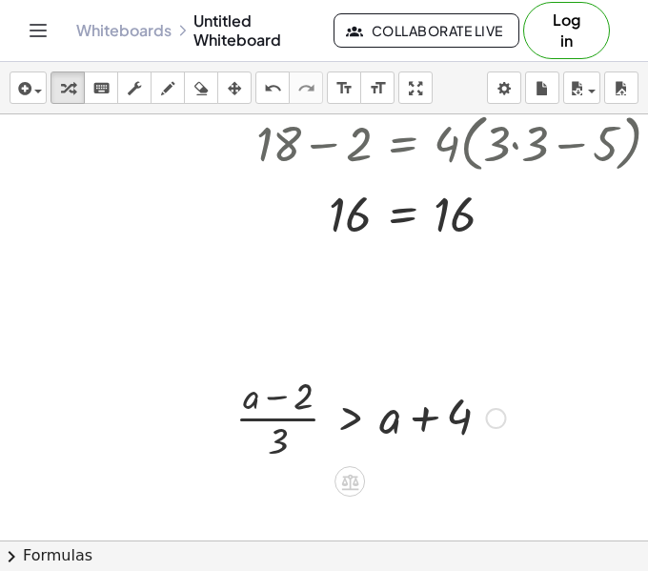
click at [284, 416] on div at bounding box center [370, 416] width 289 height 95
click at [283, 404] on div at bounding box center [370, 416] width 289 height 95
drag, startPoint x: 279, startPoint y: 395, endPoint x: 318, endPoint y: 402, distance: 39.6
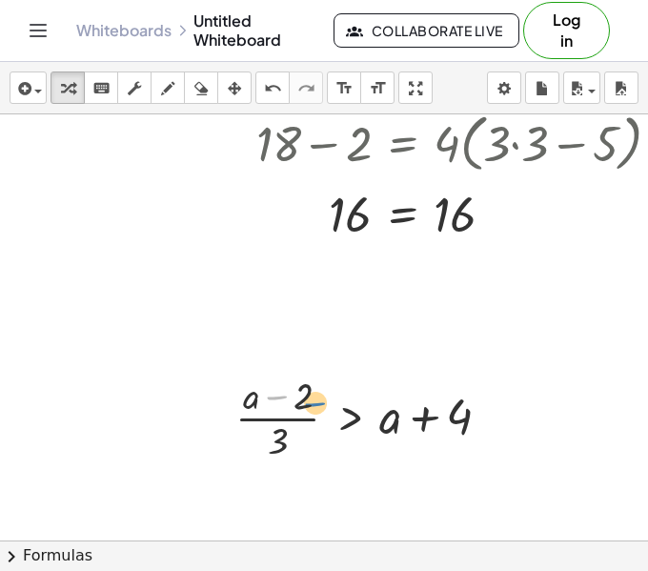
click at [318, 402] on div at bounding box center [370, 416] width 289 height 95
drag, startPoint x: 423, startPoint y: 419, endPoint x: 242, endPoint y: 386, distance: 184.1
click at [242, 386] on div at bounding box center [370, 416] width 289 height 95
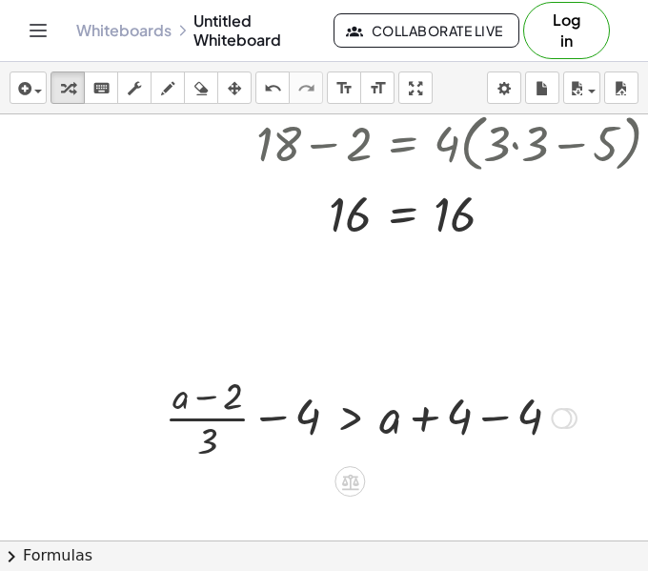
click at [278, 426] on div at bounding box center [370, 416] width 431 height 95
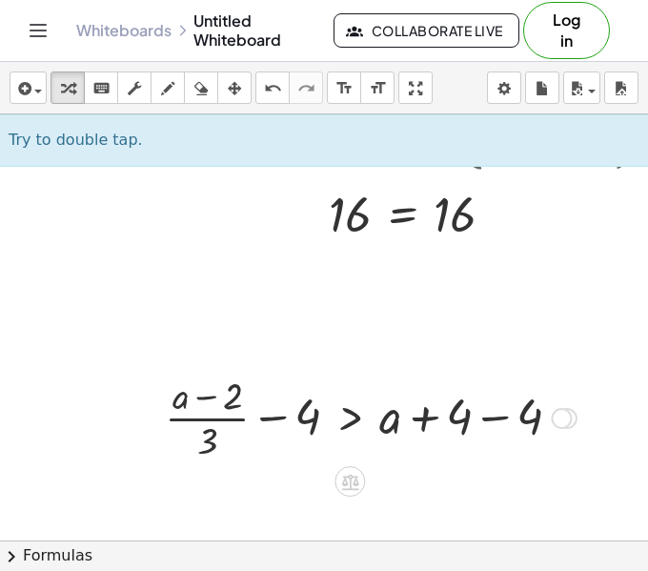
click at [276, 420] on div at bounding box center [370, 416] width 431 height 95
click at [271, 82] on icon "undo" at bounding box center [273, 88] width 18 height 23
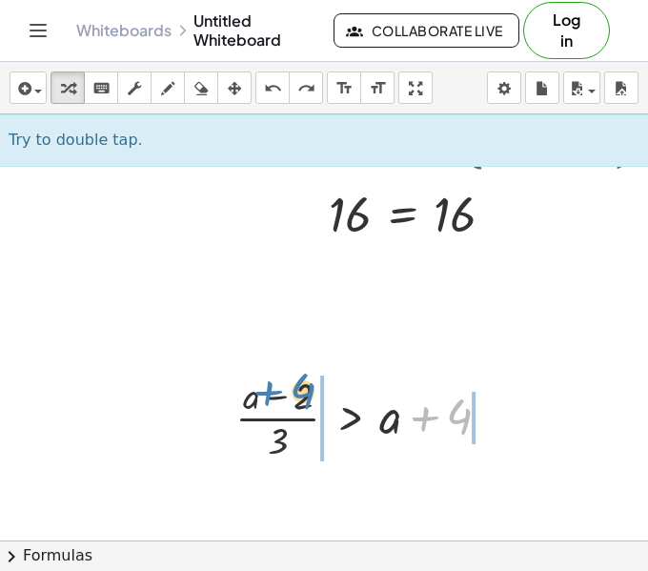
drag, startPoint x: 437, startPoint y: 415, endPoint x: 277, endPoint y: 387, distance: 162.5
click at [277, 387] on div at bounding box center [370, 416] width 289 height 95
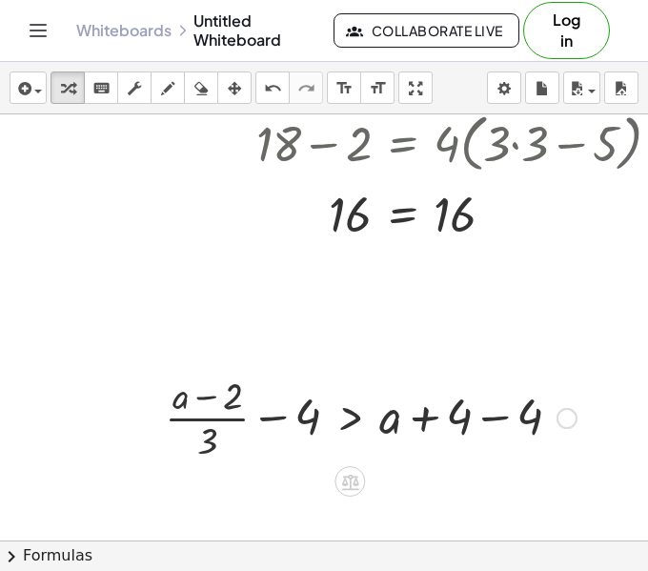
click at [428, 422] on div at bounding box center [370, 416] width 431 height 95
click at [502, 419] on div at bounding box center [370, 416] width 431 height 95
click at [302, 419] on div at bounding box center [299, 416] width 289 height 95
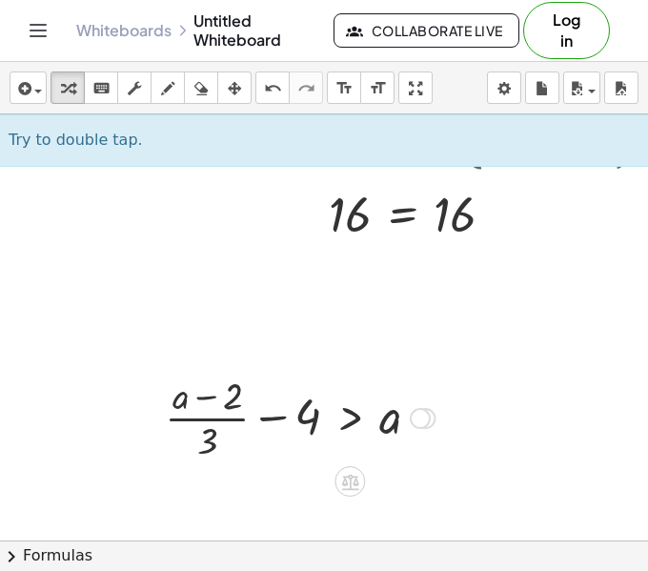
click at [274, 415] on div at bounding box center [299, 416] width 289 height 95
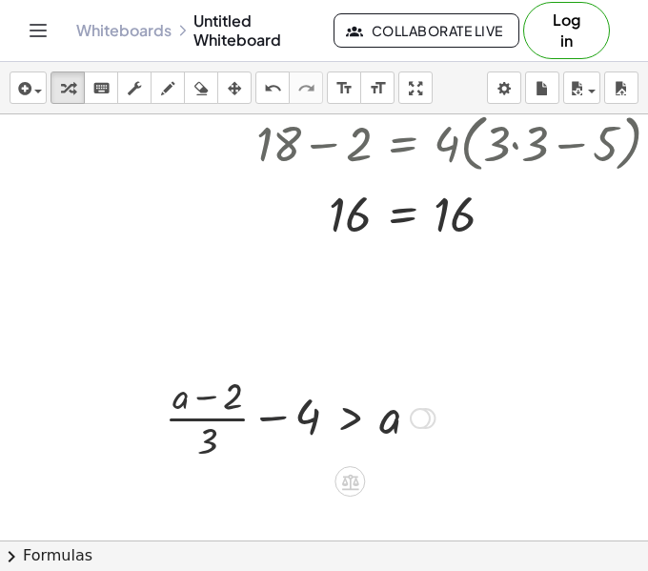
click at [274, 415] on div at bounding box center [299, 416] width 289 height 95
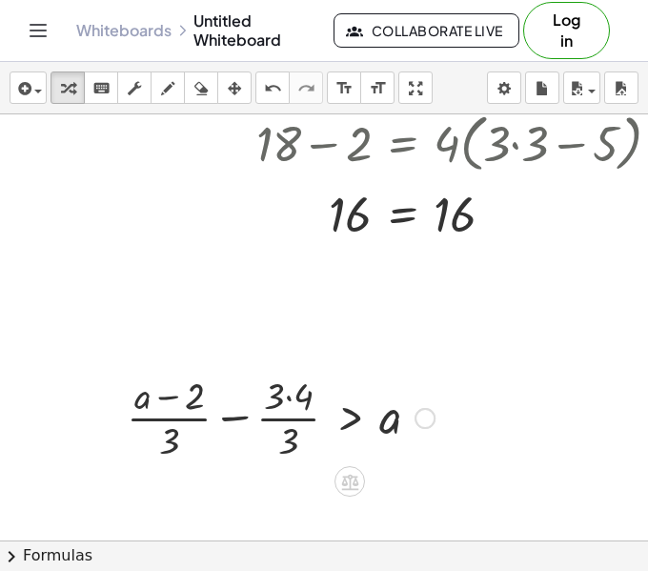
click at [210, 419] on div at bounding box center [280, 416] width 327 height 95
click at [241, 418] on div at bounding box center [280, 416] width 327 height 95
click at [265, 404] on div at bounding box center [294, 416] width 300 height 95
click at [289, 398] on div at bounding box center [294, 416] width 300 height 95
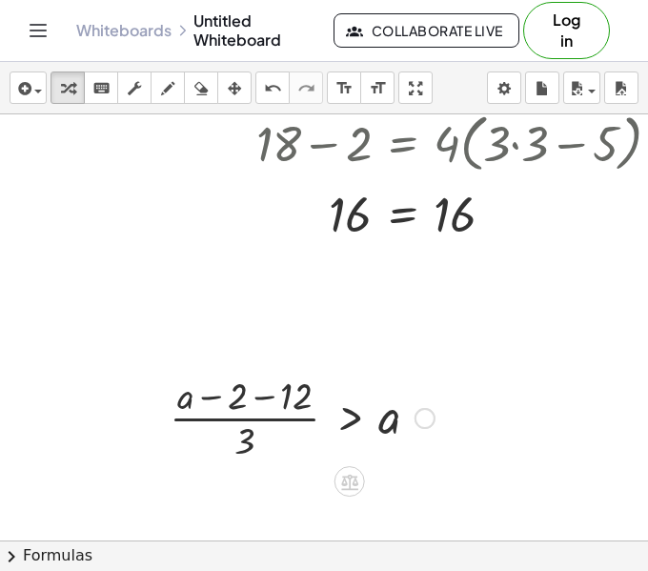
click at [265, 398] on div at bounding box center [302, 416] width 284 height 95
click at [264, 400] on div at bounding box center [328, 416] width 231 height 95
click at [276, 433] on div at bounding box center [328, 416] width 231 height 95
click at [270, 418] on div at bounding box center [328, 416] width 231 height 95
click at [269, 418] on div at bounding box center [328, 416] width 231 height 95
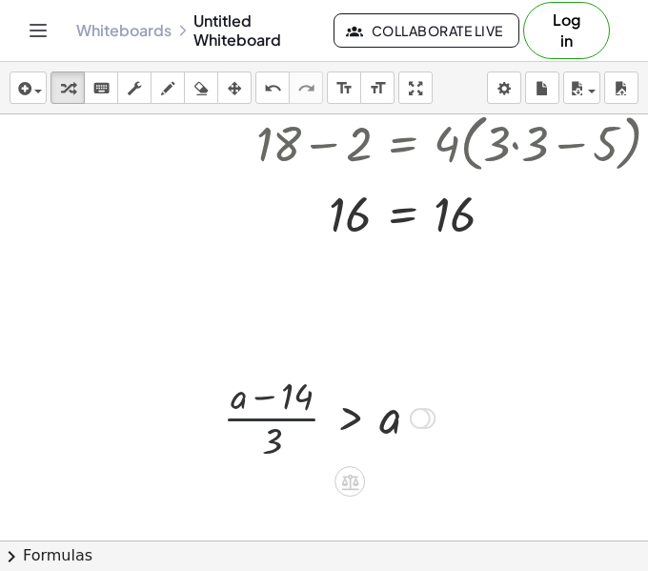
click at [269, 418] on div at bounding box center [328, 416] width 231 height 95
drag, startPoint x: 240, startPoint y: 396, endPoint x: 379, endPoint y: 418, distance: 140.8
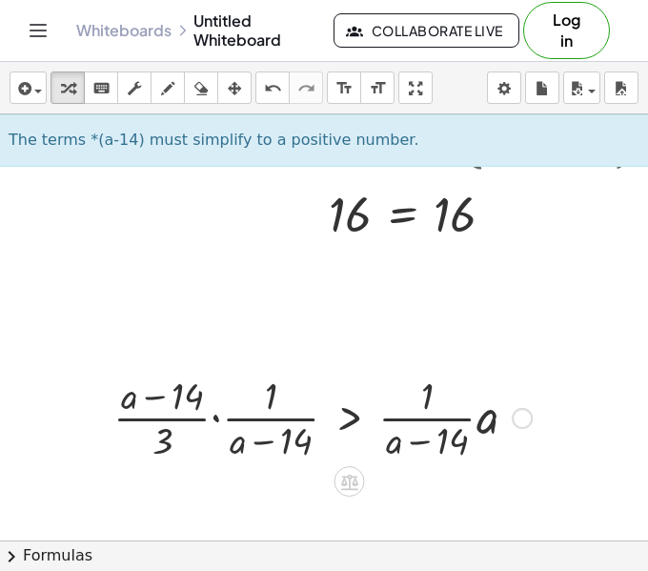
click at [224, 417] on div at bounding box center [322, 416] width 437 height 95
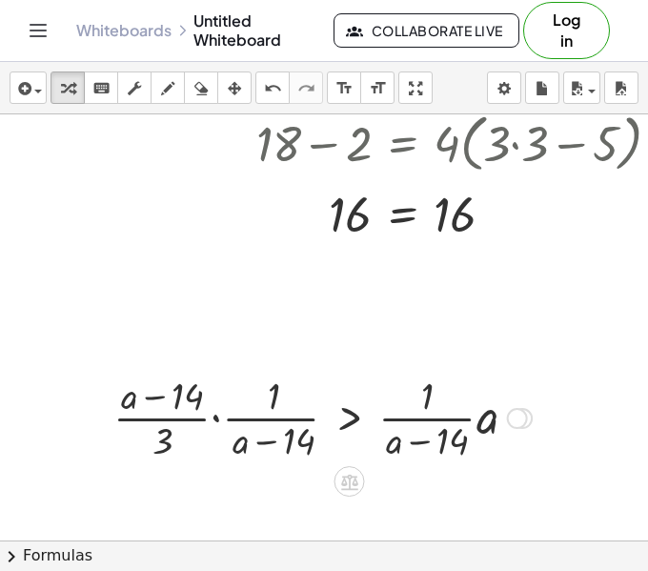
click at [200, 415] on div at bounding box center [322, 416] width 437 height 95
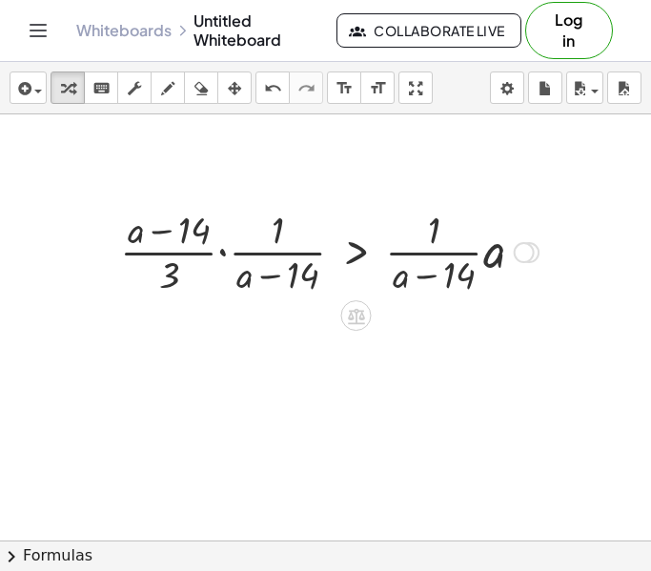
scroll to position [1118, 0]
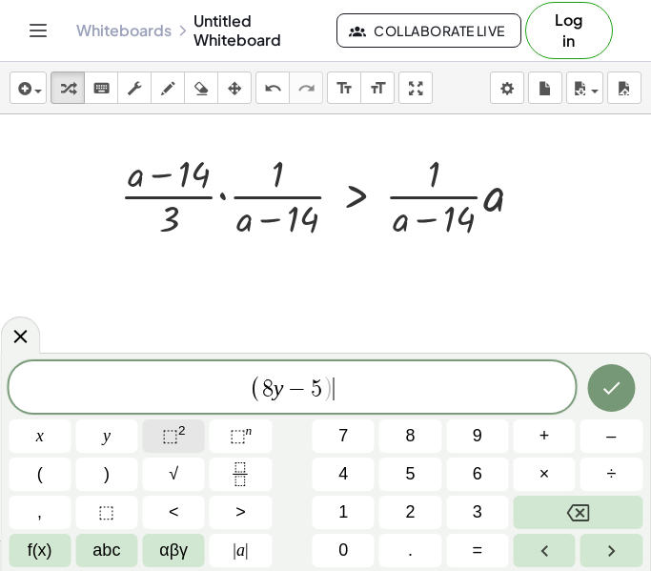
click at [173, 426] on span "⬚" at bounding box center [170, 435] width 16 height 19
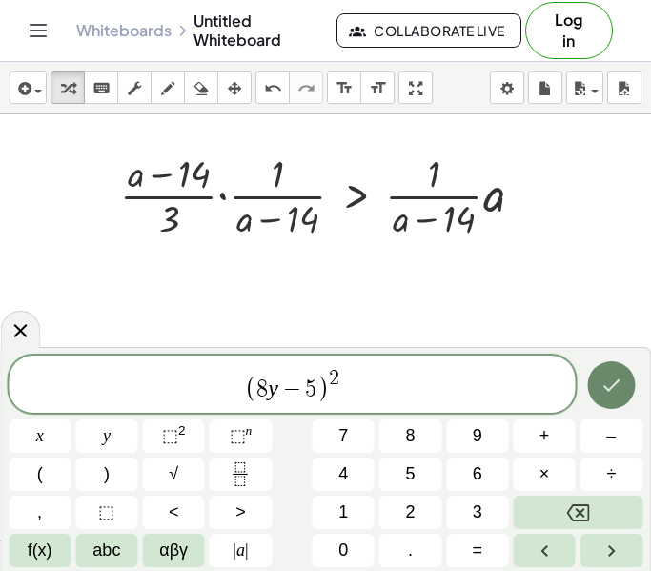
click at [616, 394] on icon "Done" at bounding box center [610, 385] width 23 height 23
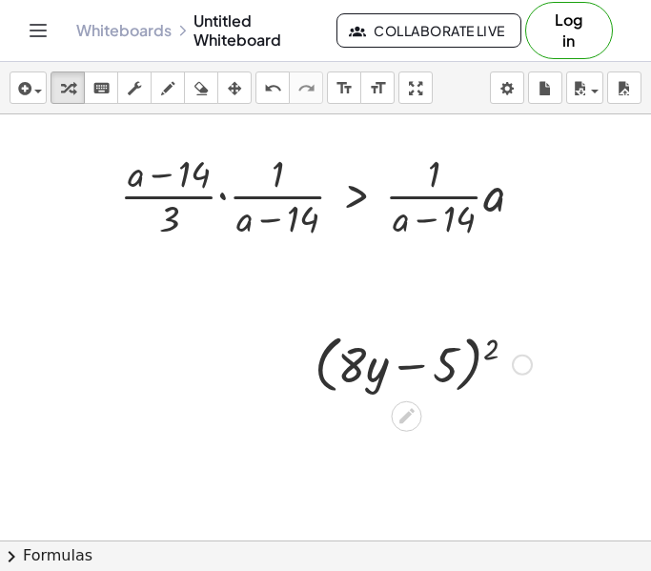
click at [491, 354] on div at bounding box center [423, 363] width 236 height 72
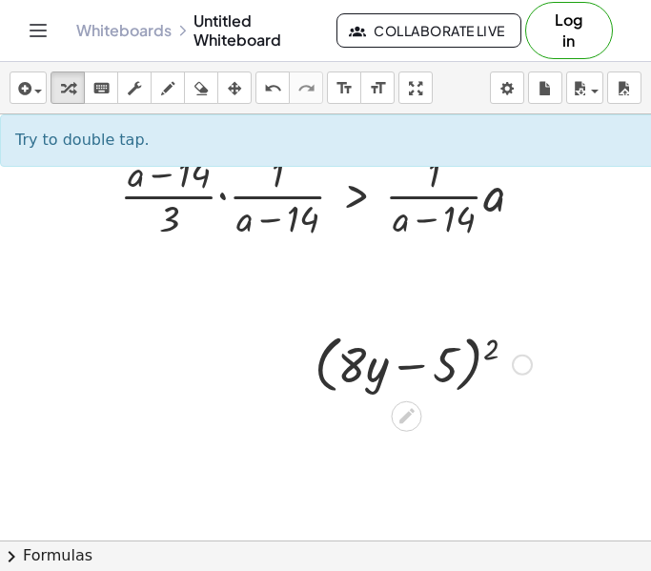
click at [421, 363] on div at bounding box center [423, 363] width 236 height 72
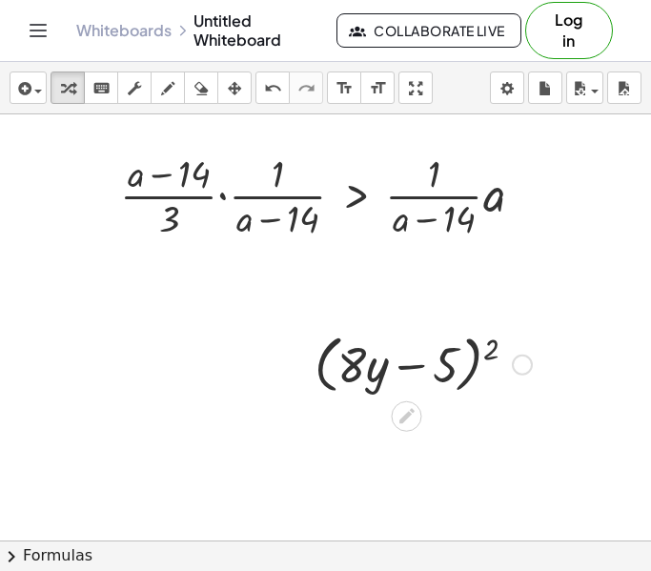
click at [475, 371] on div at bounding box center [423, 363] width 236 height 72
click at [475, 365] on div at bounding box center [423, 363] width 236 height 72
click at [487, 348] on div at bounding box center [423, 363] width 236 height 72
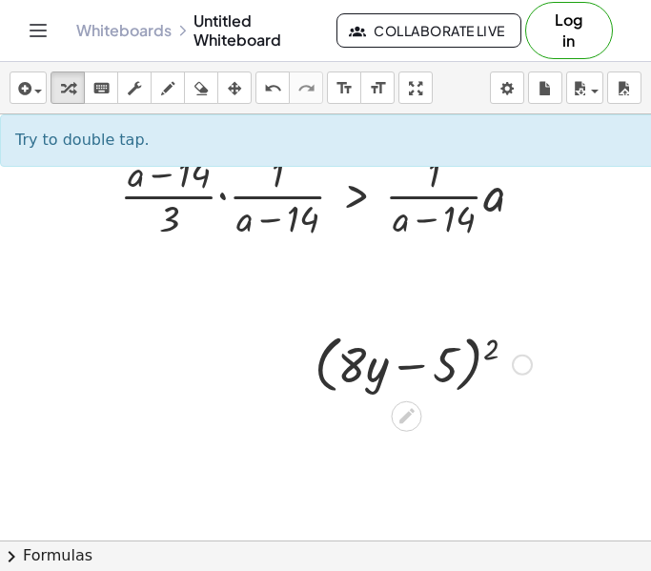
click at [485, 349] on div at bounding box center [423, 363] width 236 height 72
drag, startPoint x: 485, startPoint y: 349, endPoint x: 455, endPoint y: 351, distance: 29.6
click at [455, 351] on div at bounding box center [423, 363] width 236 height 72
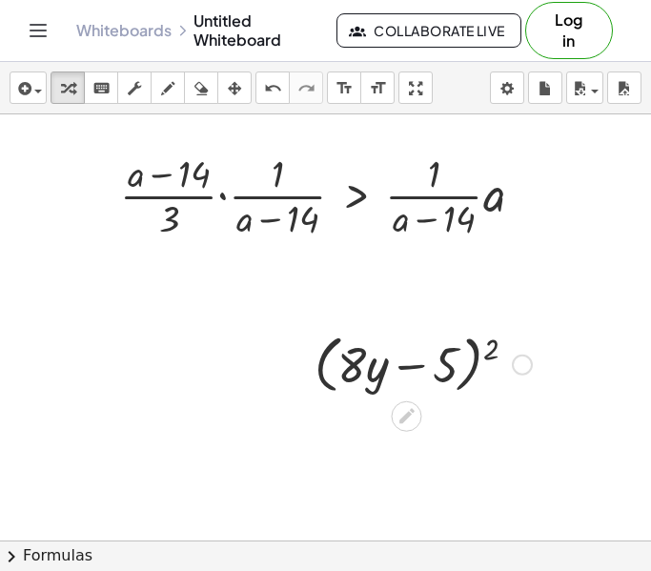
click at [445, 354] on div at bounding box center [423, 363] width 236 height 72
click at [415, 369] on div at bounding box center [423, 363] width 236 height 72
click at [313, 359] on div at bounding box center [300, 363] width 29 height 82
click at [325, 371] on div at bounding box center [423, 363] width 236 height 72
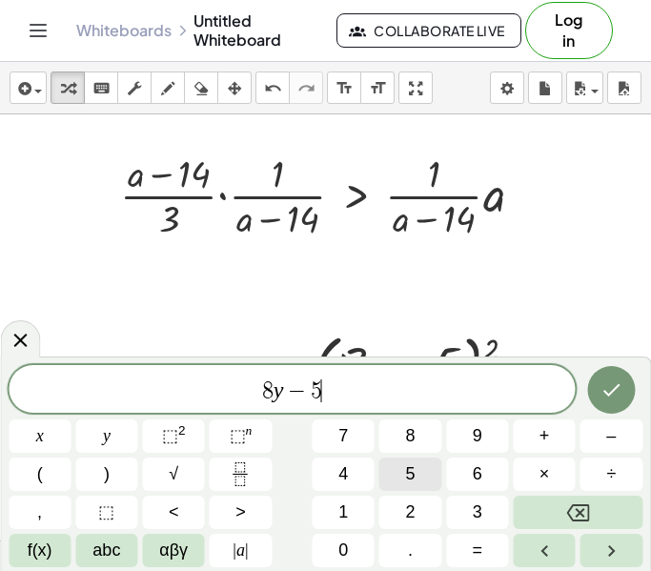
scroll to position [8, 0]
click at [283, 387] on span "8 y − 5 ​" at bounding box center [292, 390] width 567 height 27
click at [192, 435] on button "⬚ 2" at bounding box center [174, 435] width 62 height 33
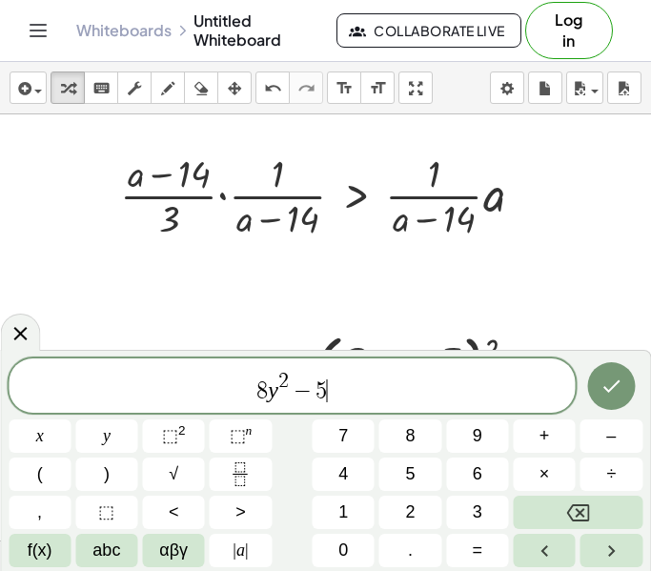
click at [347, 383] on span "8 y 2 − 5 ​" at bounding box center [292, 387] width 567 height 34
click at [165, 433] on span "⬚" at bounding box center [170, 435] width 16 height 19
click at [630, 393] on button "Done" at bounding box center [611, 386] width 48 height 48
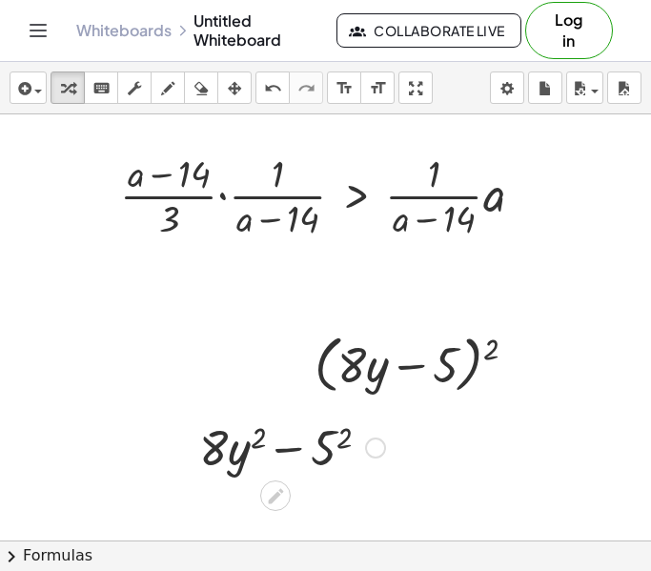
click at [251, 447] on div at bounding box center [292, 446] width 205 height 65
click at [261, 444] on div at bounding box center [292, 446] width 205 height 65
click at [254, 436] on div at bounding box center [292, 446] width 205 height 65
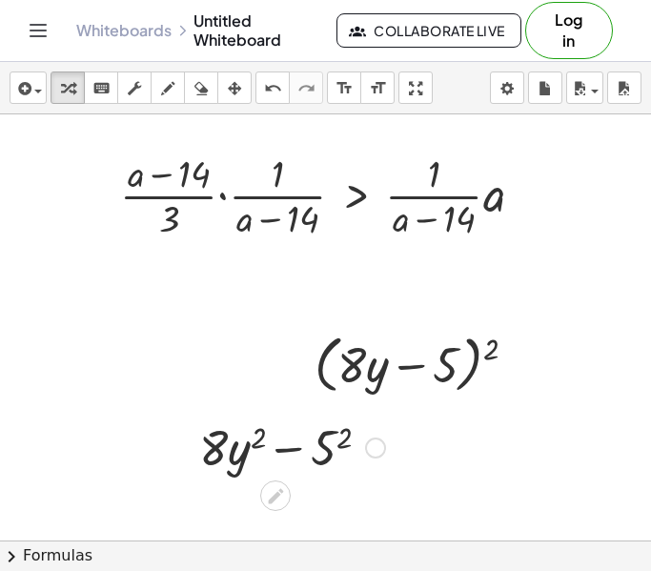
click at [240, 450] on div at bounding box center [292, 446] width 205 height 65
click at [340, 460] on div at bounding box center [292, 446] width 205 height 65
click at [250, 439] on div at bounding box center [292, 446] width 215 height 65
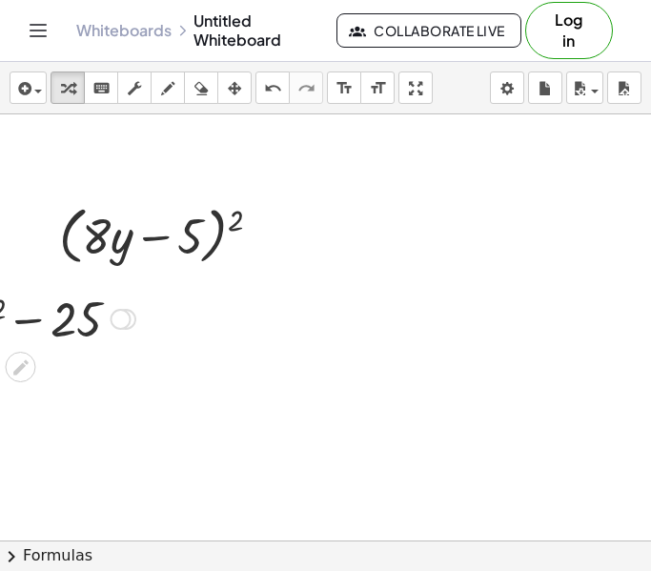
scroll to position [1246, 262]
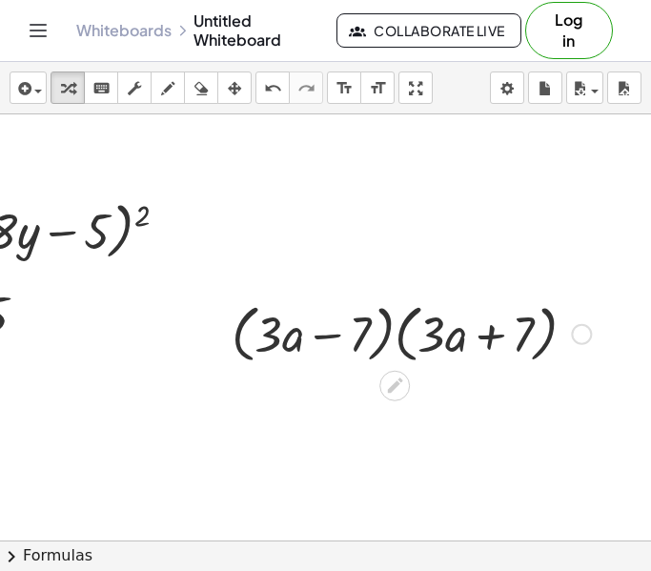
scroll to position [1252, 361]
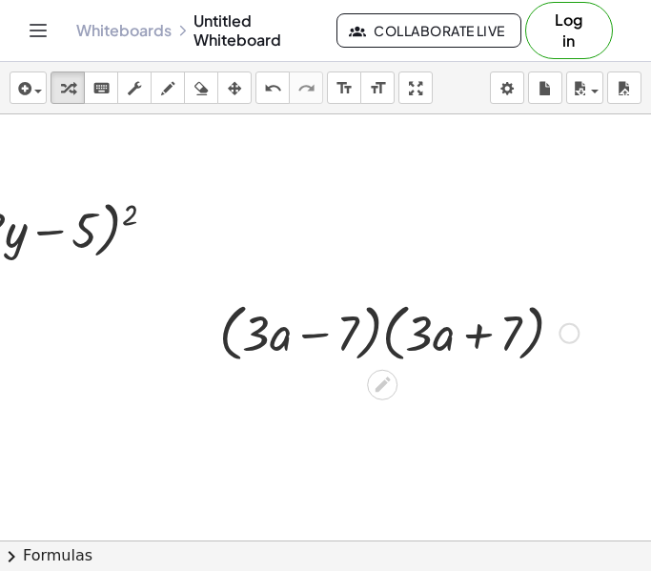
click at [384, 328] on div at bounding box center [399, 331] width 378 height 72
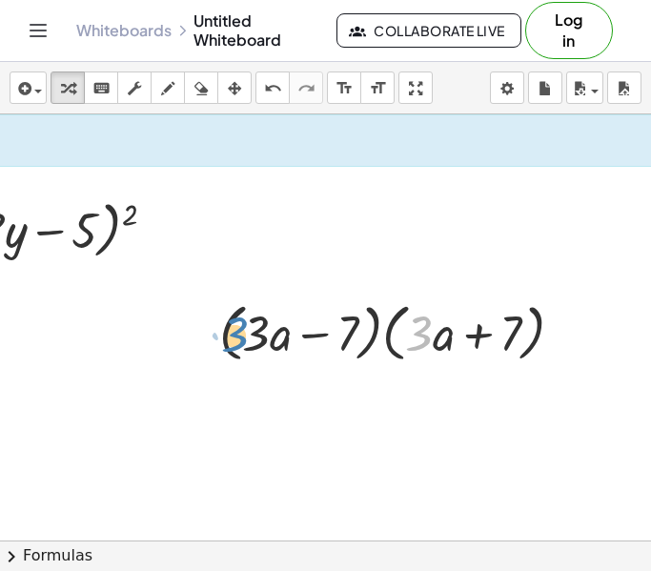
drag, startPoint x: 427, startPoint y: 344, endPoint x: 243, endPoint y: 345, distance: 183.9
click at [243, 345] on div at bounding box center [399, 331] width 378 height 72
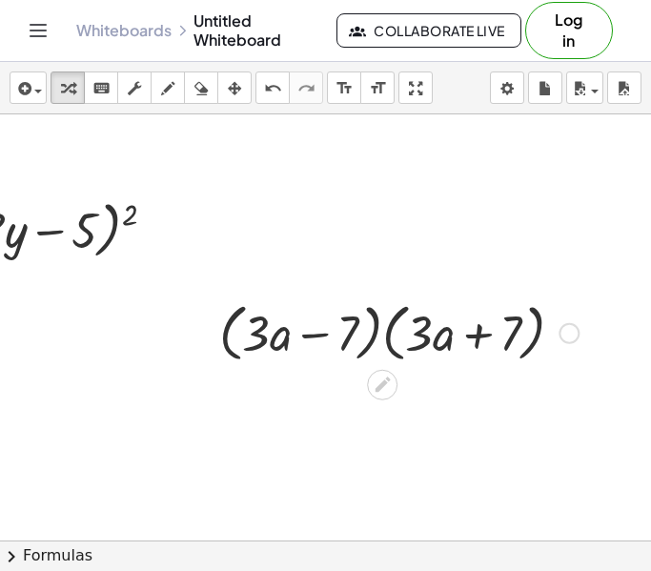
click at [384, 340] on div at bounding box center [399, 331] width 378 height 72
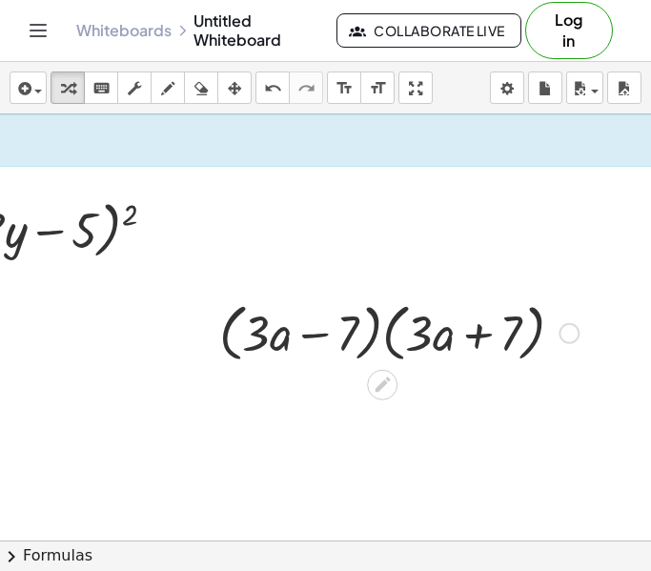
click at [384, 340] on div at bounding box center [399, 331] width 378 height 72
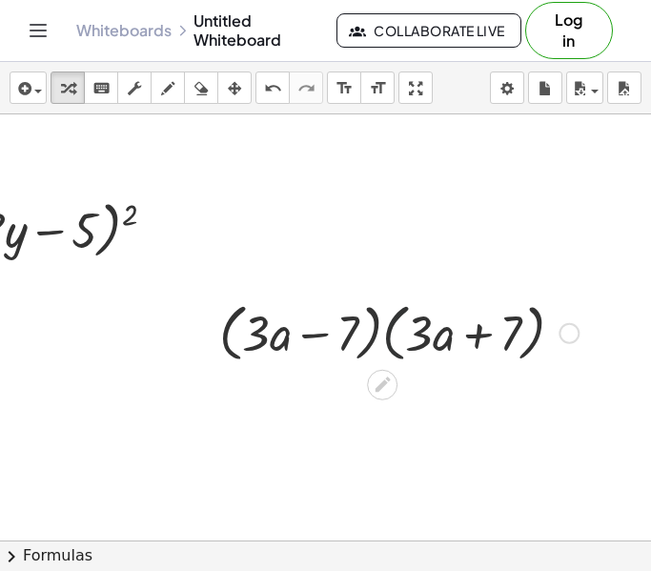
click at [384, 340] on div at bounding box center [399, 331] width 378 height 72
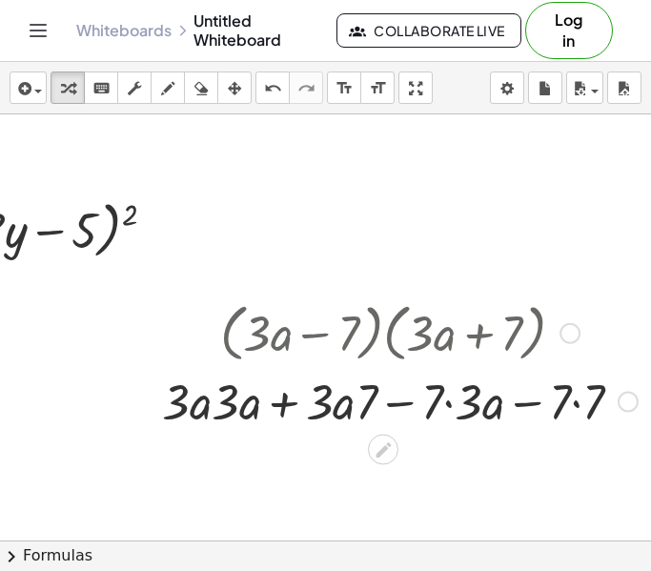
click at [236, 406] on div at bounding box center [399, 400] width 495 height 65
click at [206, 404] on div at bounding box center [399, 400] width 495 height 65
click at [294, 400] on div at bounding box center [399, 400] width 495 height 65
click at [282, 404] on div at bounding box center [399, 400] width 495 height 65
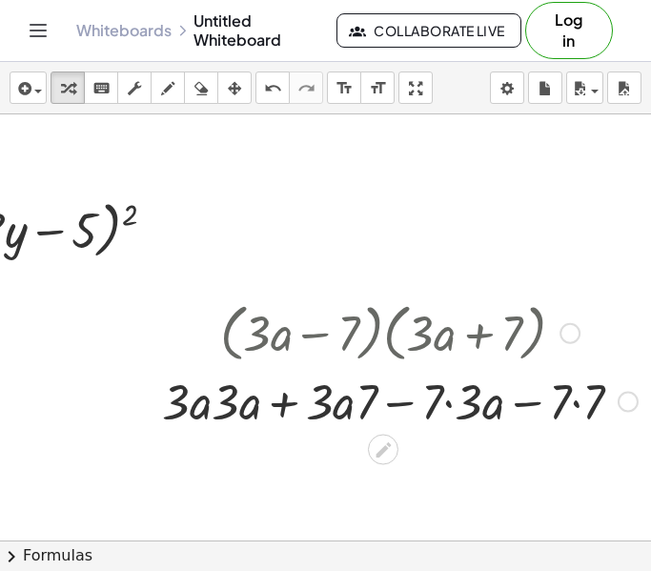
click at [411, 405] on div at bounding box center [399, 400] width 495 height 65
click at [575, 402] on div at bounding box center [399, 400] width 495 height 65
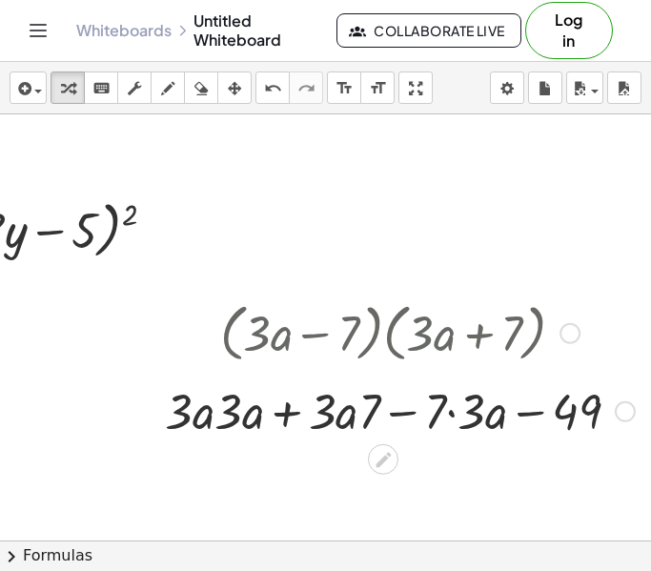
click at [383, 334] on div "· ( + · 3 · a − 7 ) · ( + · 3 · a + 7 ) + · 3 · a · 3 · a + · 3 · a · 7 − · 7 ·…" at bounding box center [383, 334] width 0 height 0
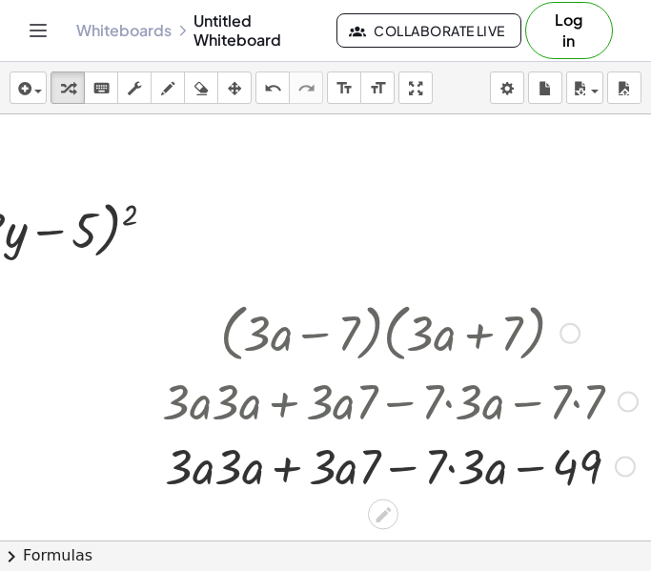
click at [457, 463] on div at bounding box center [399, 465] width 495 height 65
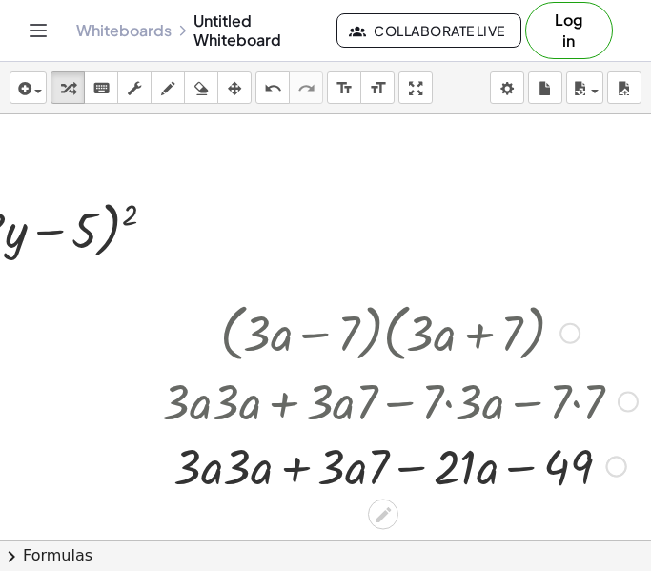
click at [403, 470] on div at bounding box center [399, 465] width 495 height 65
click at [384, 468] on div at bounding box center [399, 465] width 495 height 65
click at [296, 470] on div at bounding box center [399, 465] width 495 height 65
click at [297, 470] on div at bounding box center [399, 465] width 495 height 65
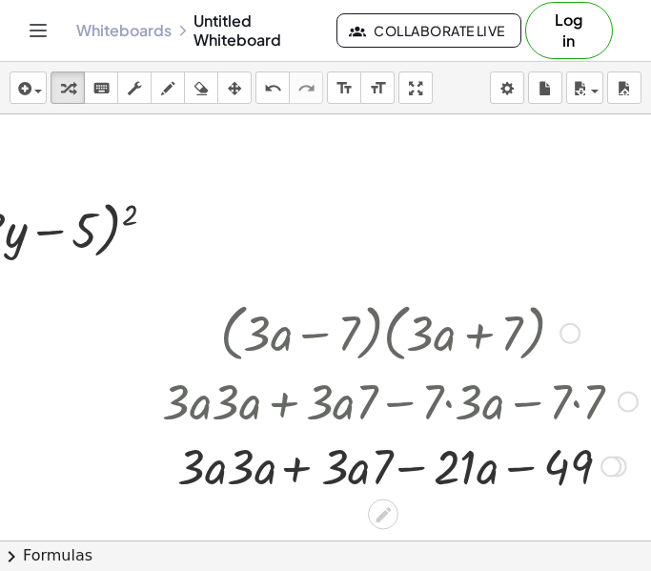
click at [297, 470] on div at bounding box center [399, 465] width 495 height 65
click at [419, 464] on div at bounding box center [399, 465] width 495 height 65
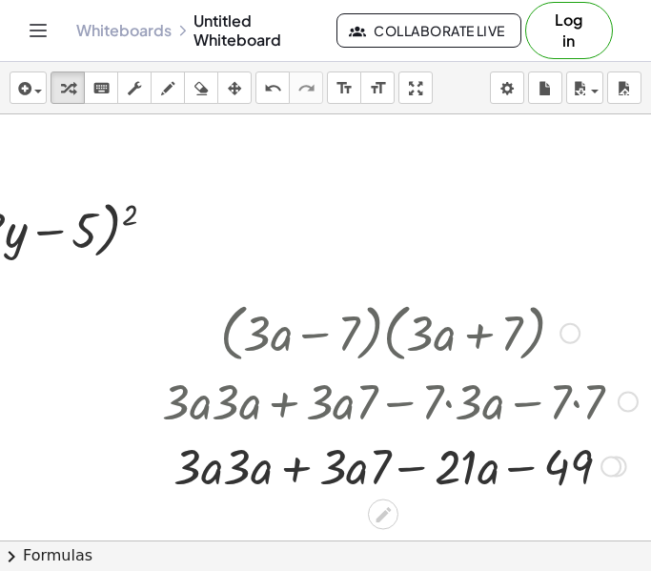
click at [419, 464] on div at bounding box center [399, 465] width 495 height 65
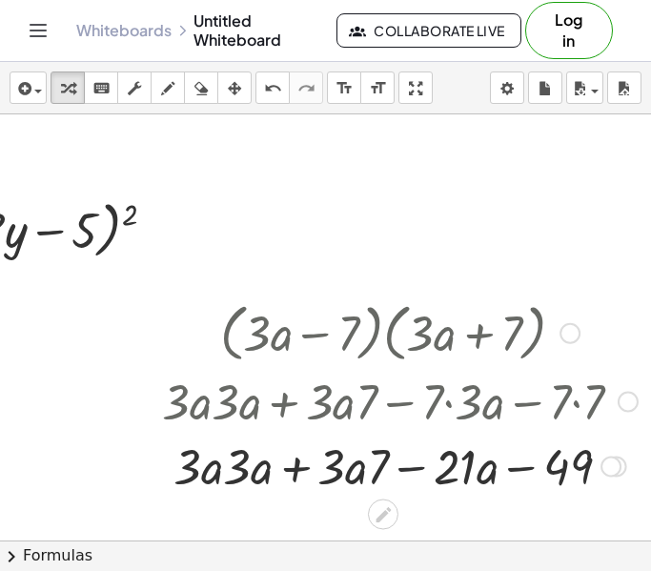
click at [419, 464] on div at bounding box center [399, 465] width 495 height 65
drag, startPoint x: 455, startPoint y: 465, endPoint x: 340, endPoint y: 467, distance: 115.3
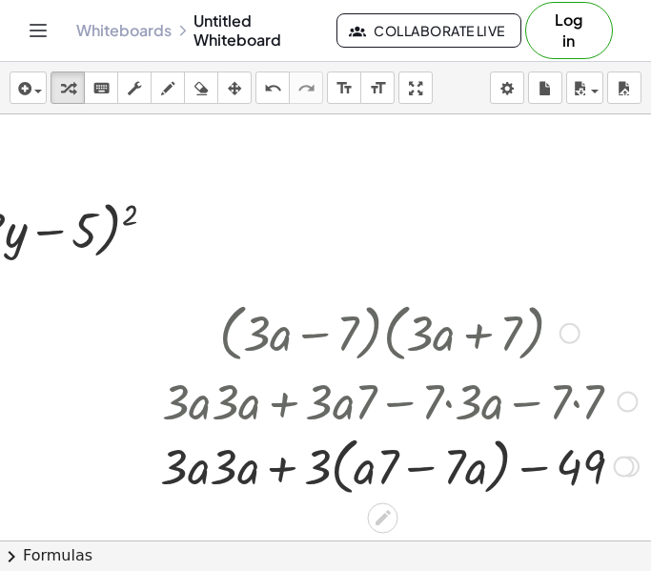
click at [272, 466] on div at bounding box center [399, 465] width 497 height 72
drag, startPoint x: 318, startPoint y: 465, endPoint x: 341, endPoint y: 465, distance: 22.9
click at [341, 465] on div at bounding box center [399, 465] width 497 height 72
drag, startPoint x: 322, startPoint y: 469, endPoint x: 381, endPoint y: 473, distance: 59.2
click at [381, 473] on div at bounding box center [399, 465] width 497 height 72
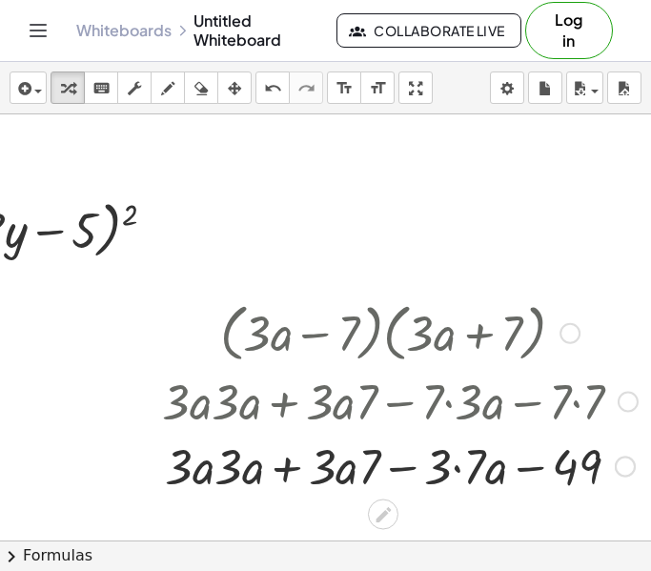
click at [409, 469] on div at bounding box center [399, 465] width 495 height 65
click at [453, 476] on div at bounding box center [399, 465] width 495 height 65
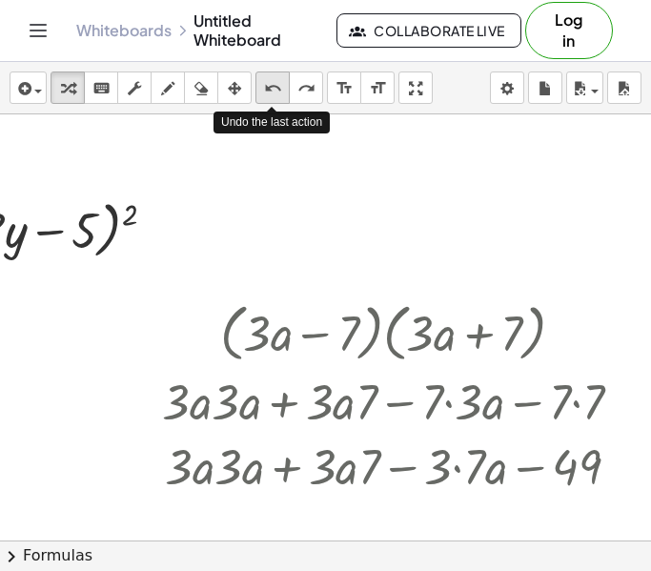
click at [274, 88] on icon "undo" at bounding box center [273, 88] width 18 height 23
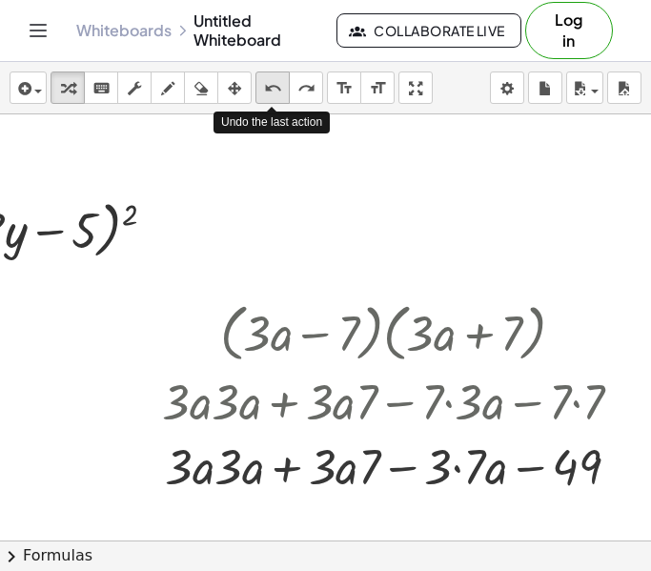
click at [274, 88] on icon "undo" at bounding box center [273, 88] width 18 height 23
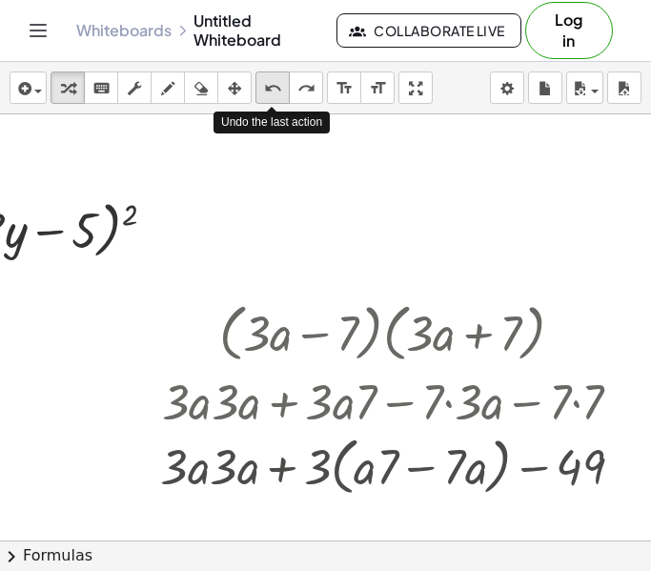
click at [275, 88] on icon "undo" at bounding box center [273, 88] width 18 height 23
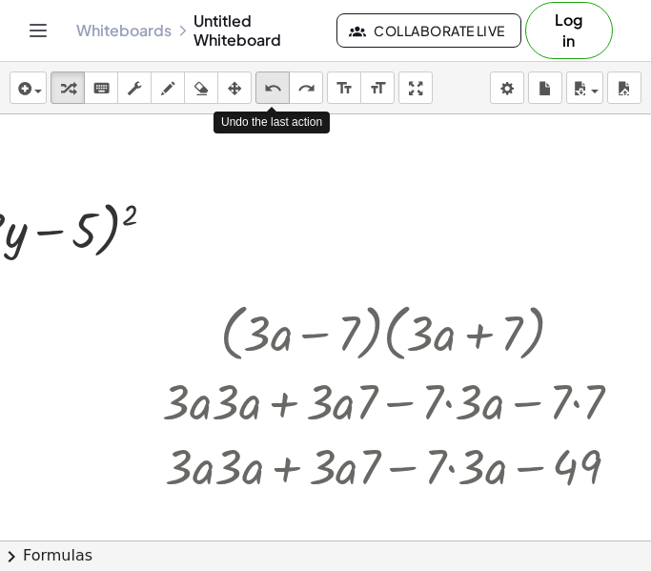
click at [275, 88] on icon "undo" at bounding box center [273, 88] width 18 height 23
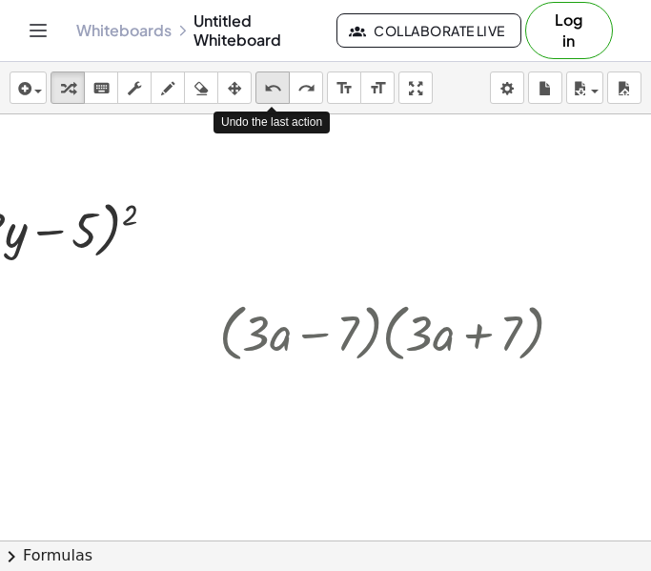
click at [276, 88] on icon "undo" at bounding box center [273, 88] width 18 height 23
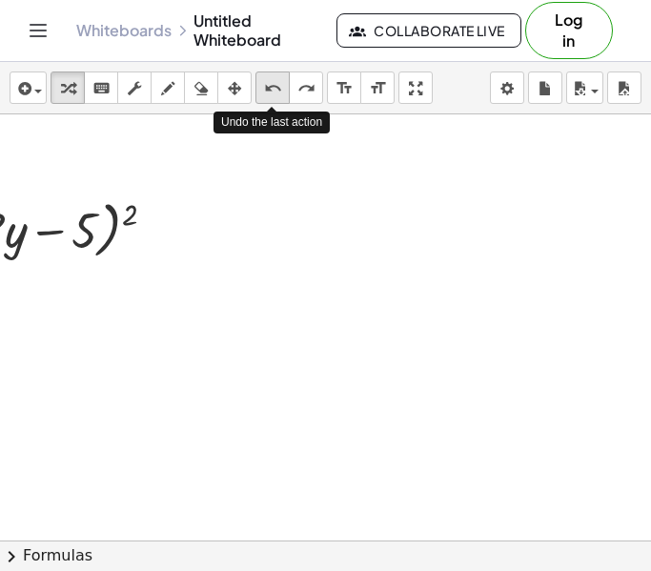
click at [276, 88] on icon "undo" at bounding box center [273, 88] width 18 height 23
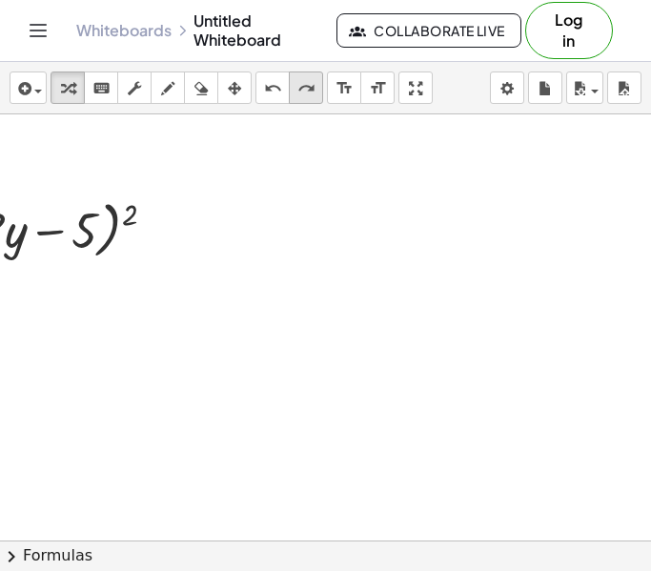
click at [300, 87] on icon "redo" at bounding box center [306, 88] width 18 height 23
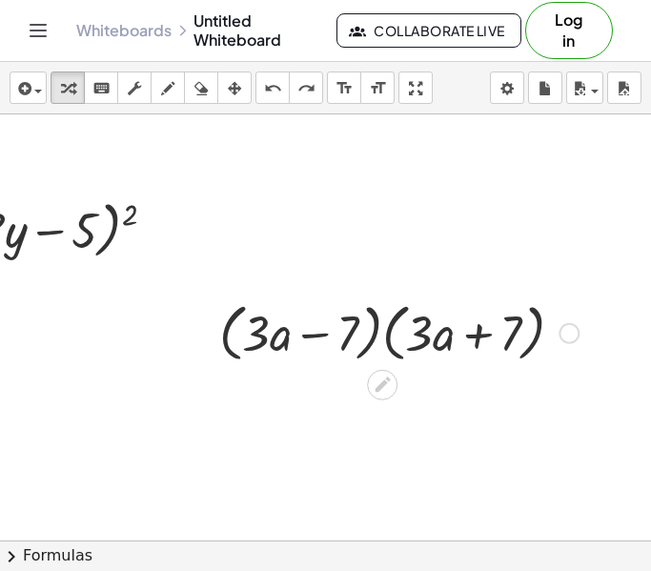
click at [467, 334] on div at bounding box center [399, 331] width 378 height 72
drag, startPoint x: 422, startPoint y: 336, endPoint x: 259, endPoint y: 340, distance: 163.0
click at [259, 340] on div at bounding box center [399, 331] width 378 height 72
drag, startPoint x: 428, startPoint y: 321, endPoint x: 229, endPoint y: 321, distance: 199.2
click at [229, 321] on div at bounding box center [399, 331] width 378 height 72
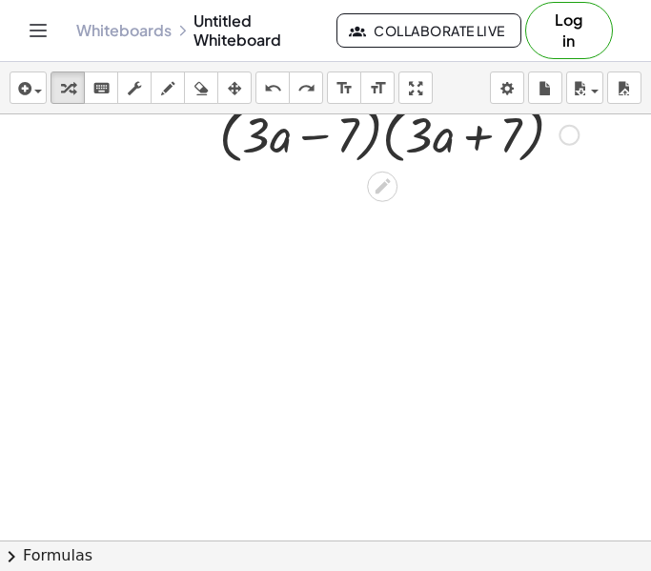
scroll to position [1463, 361]
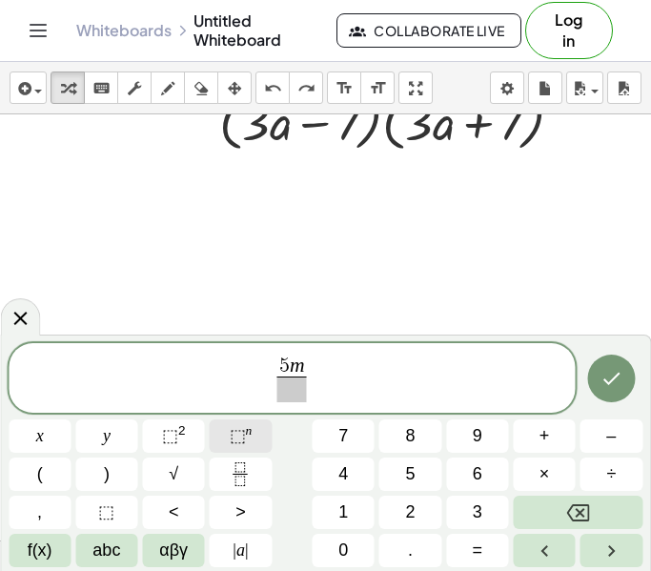
click at [244, 437] on span "⬚" at bounding box center [238, 435] width 16 height 19
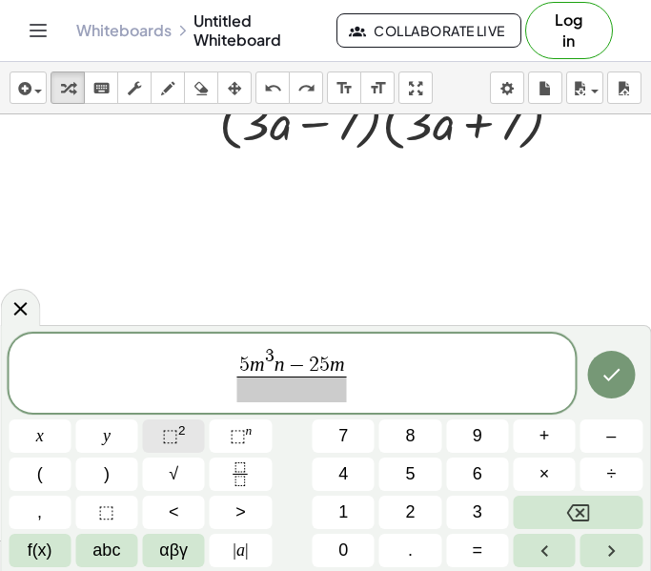
click at [172, 438] on span "⬚" at bounding box center [170, 435] width 16 height 19
